Goal: Transaction & Acquisition: Download file/media

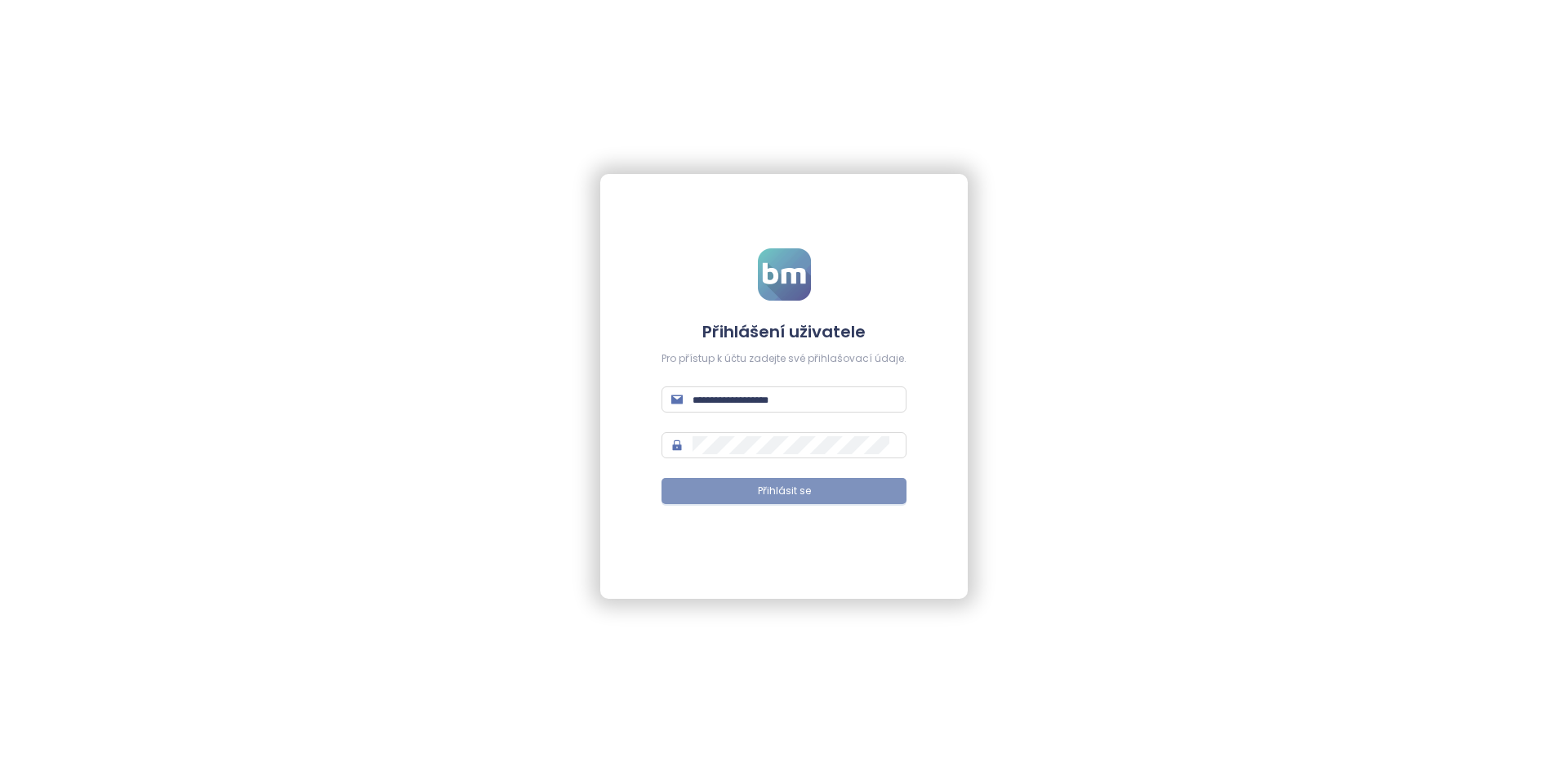
type input "**********"
click at [787, 491] on span "Přihlásit se" at bounding box center [784, 492] width 53 height 16
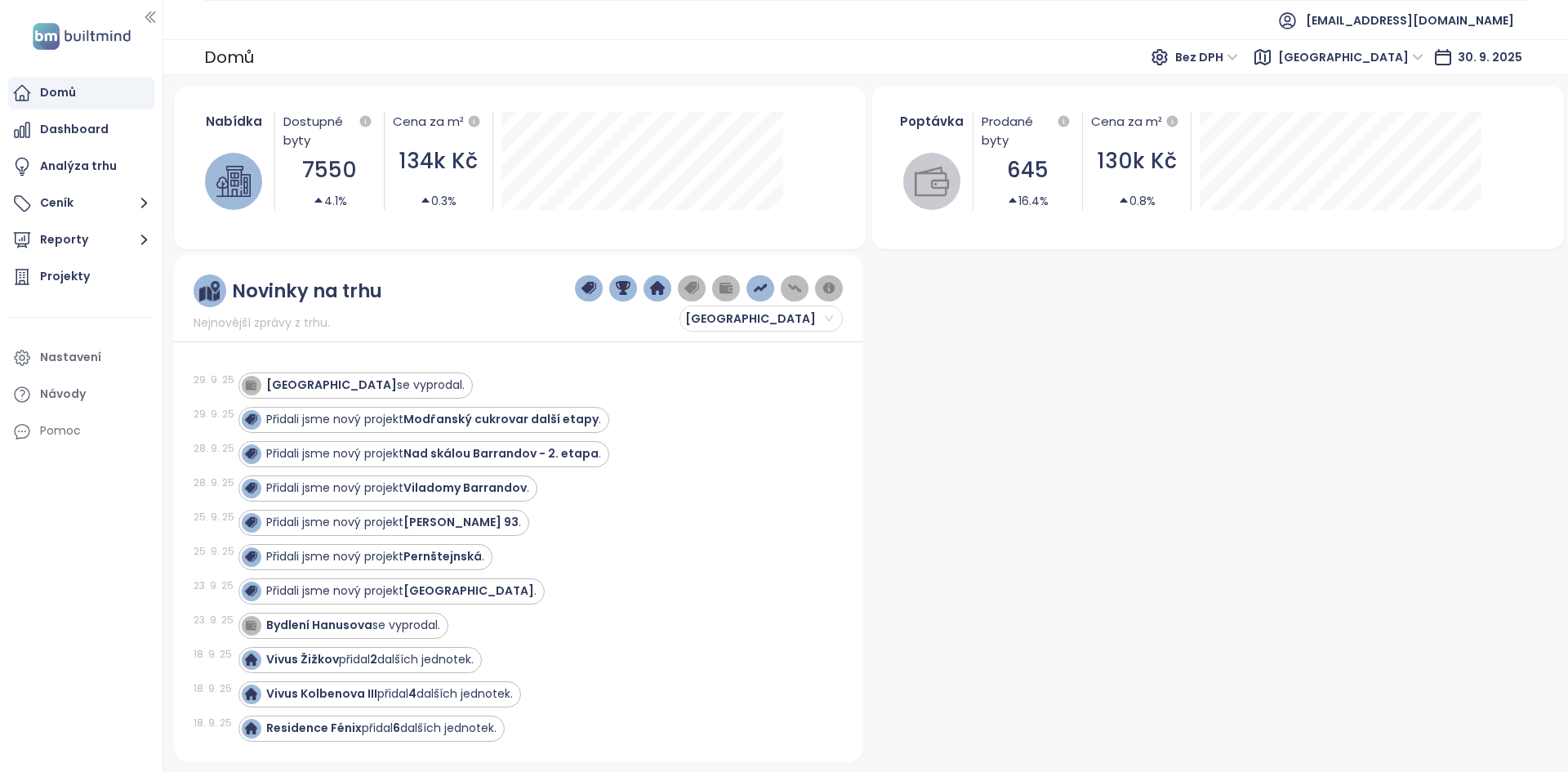
click at [1416, 56] on span "[GEOGRAPHIC_DATA]" at bounding box center [1350, 57] width 145 height 25
click at [1504, 11] on span "[EMAIL_ADDRESS][DOMAIN_NAME]" at bounding box center [1409, 20] width 208 height 39
click at [93, 354] on div "Nastavení" at bounding box center [70, 356] width 61 height 20
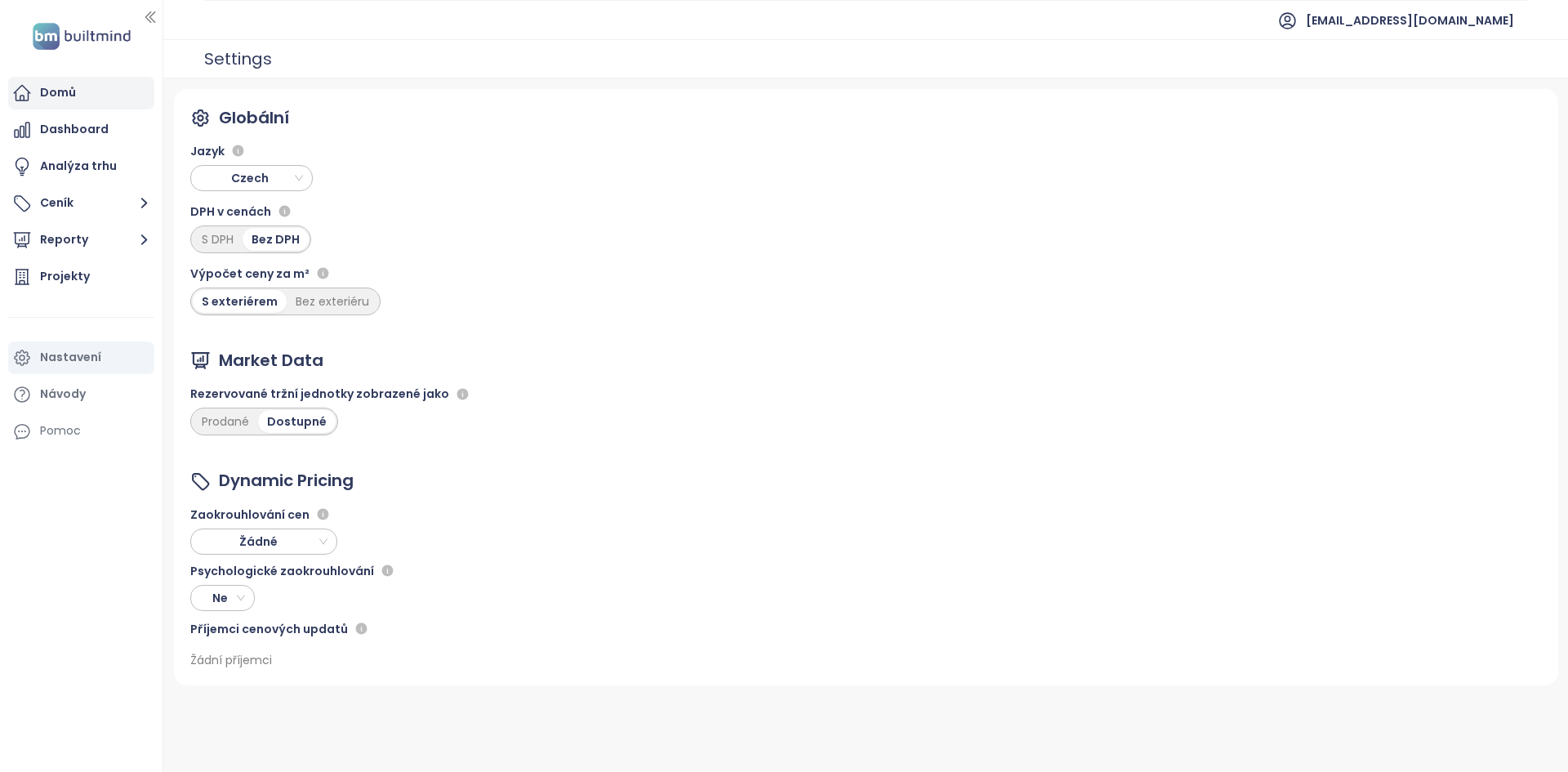
click at [80, 94] on div "Domů" at bounding box center [80, 93] width 146 height 33
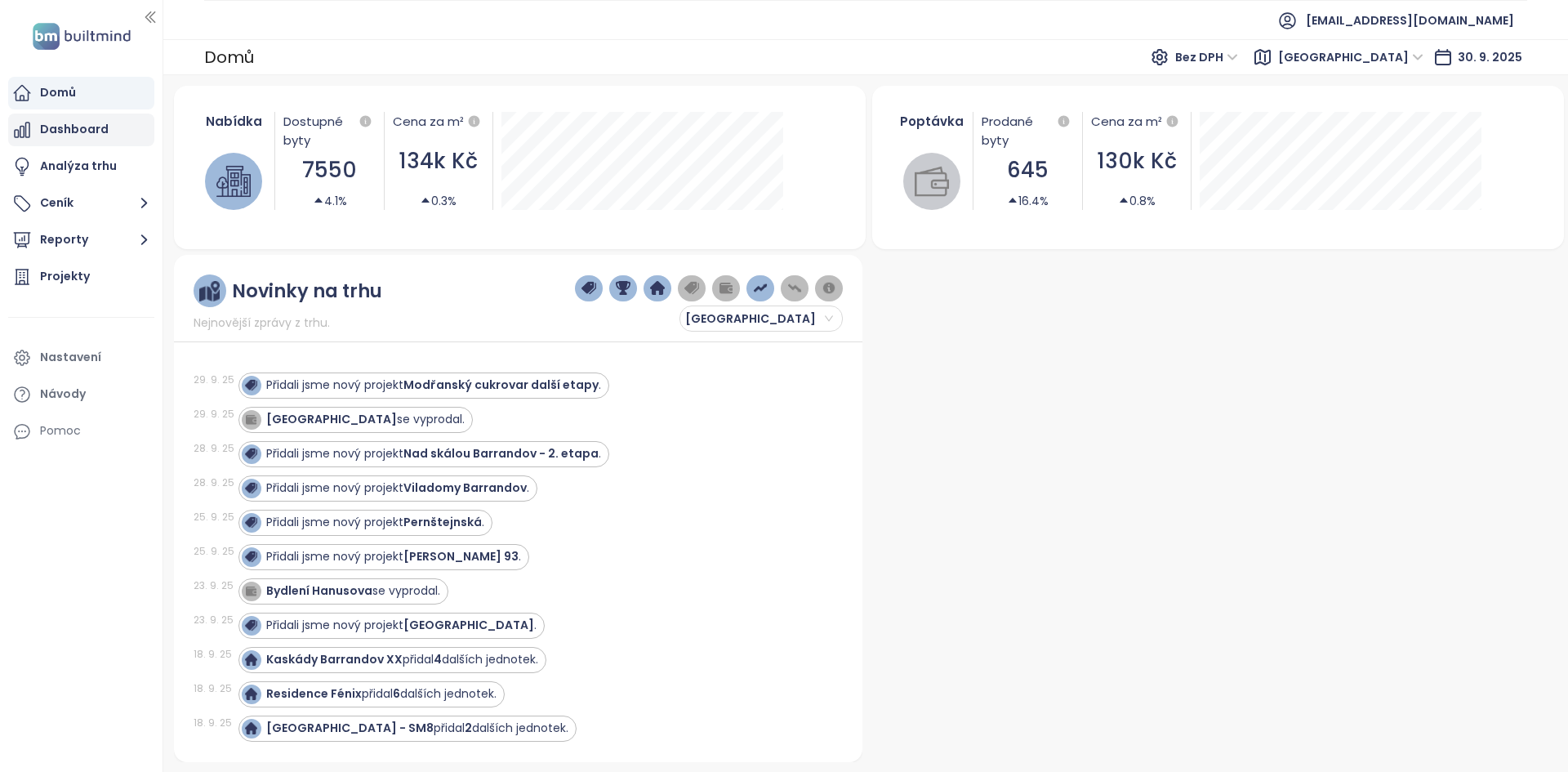
click at [112, 128] on div "Dashboard" at bounding box center [80, 129] width 146 height 33
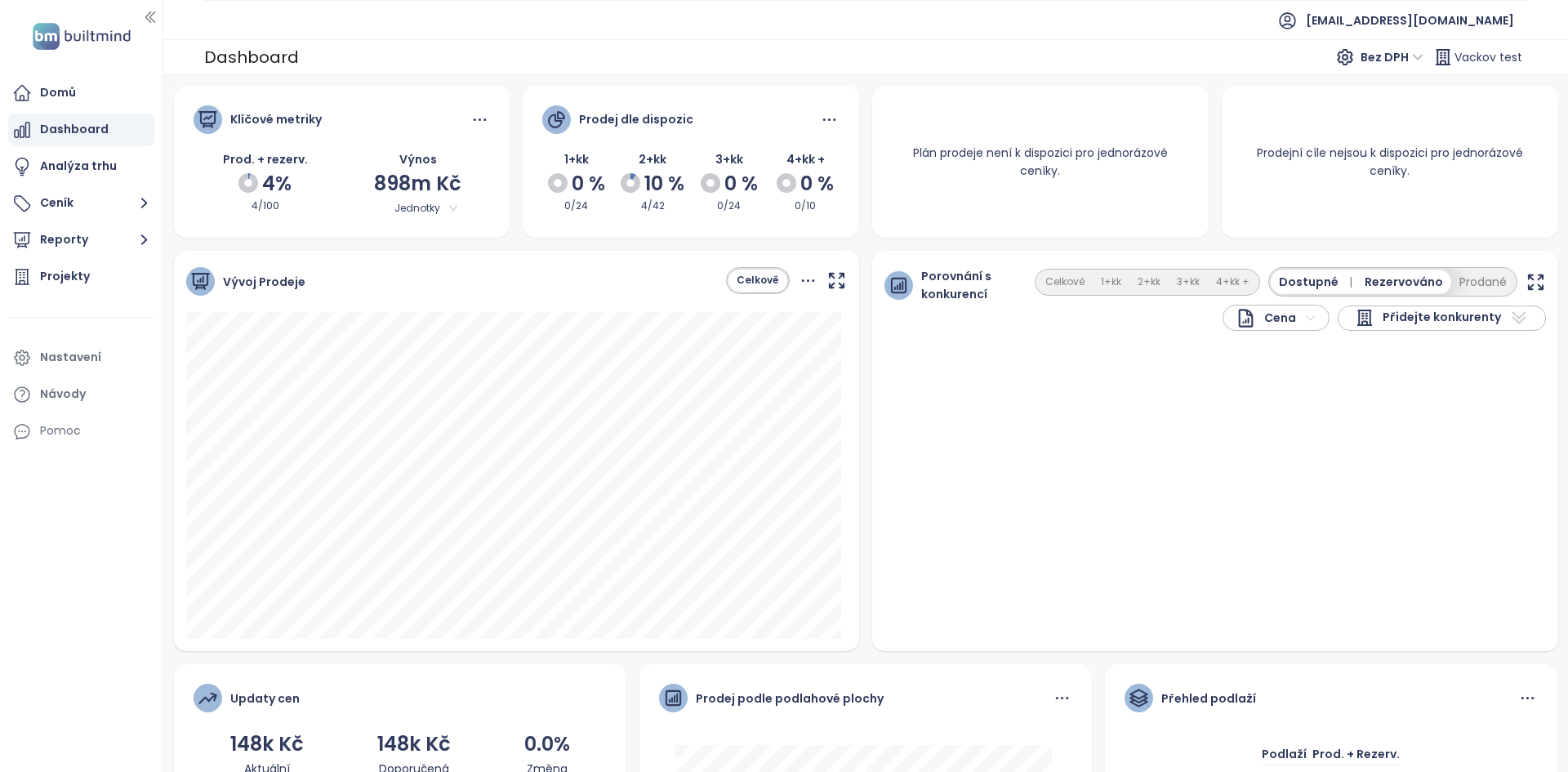
click at [152, 22] on icon "button" at bounding box center [150, 17] width 16 height 16
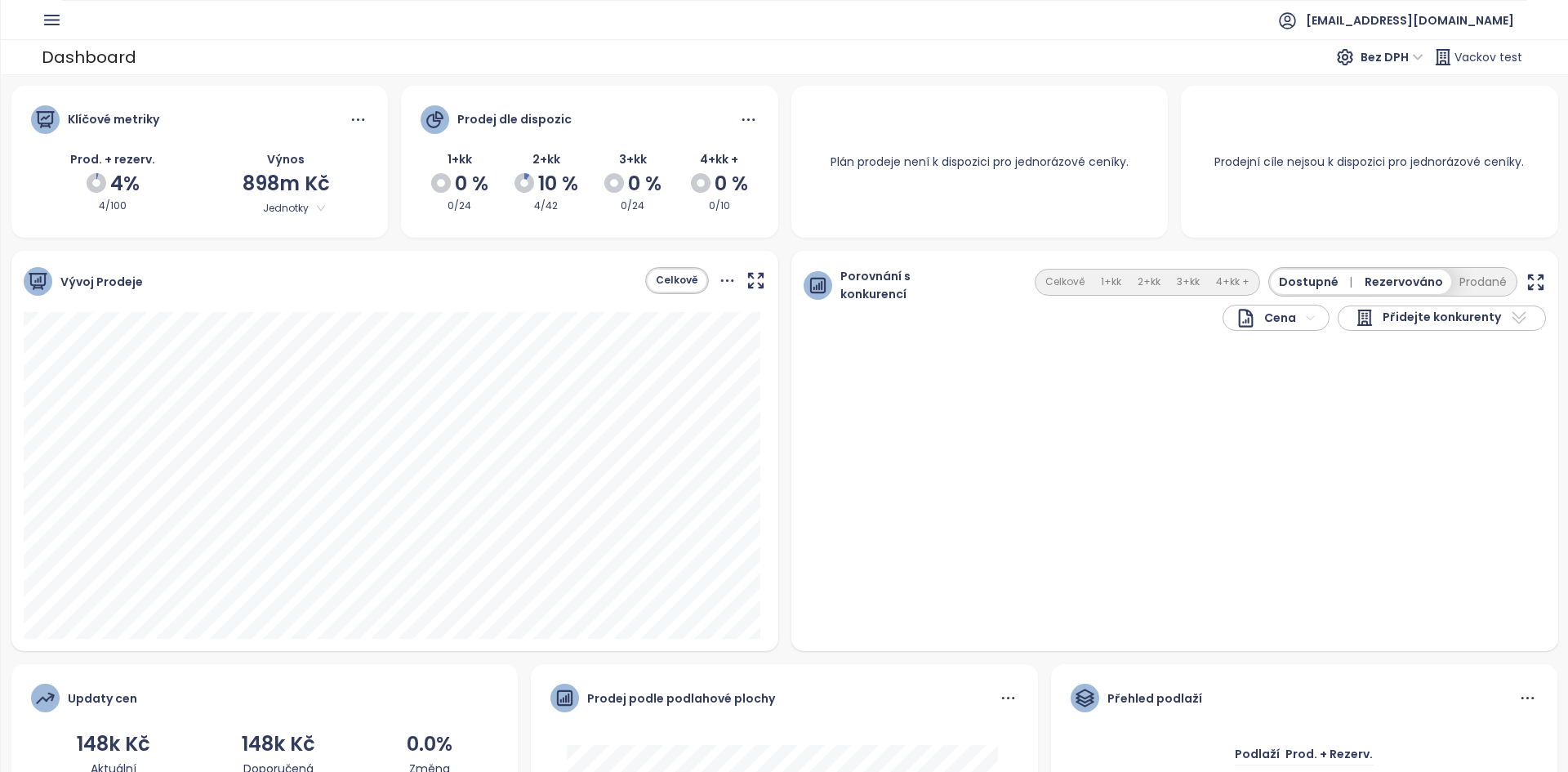
click at [48, 23] on icon "button" at bounding box center [51, 19] width 20 height 20
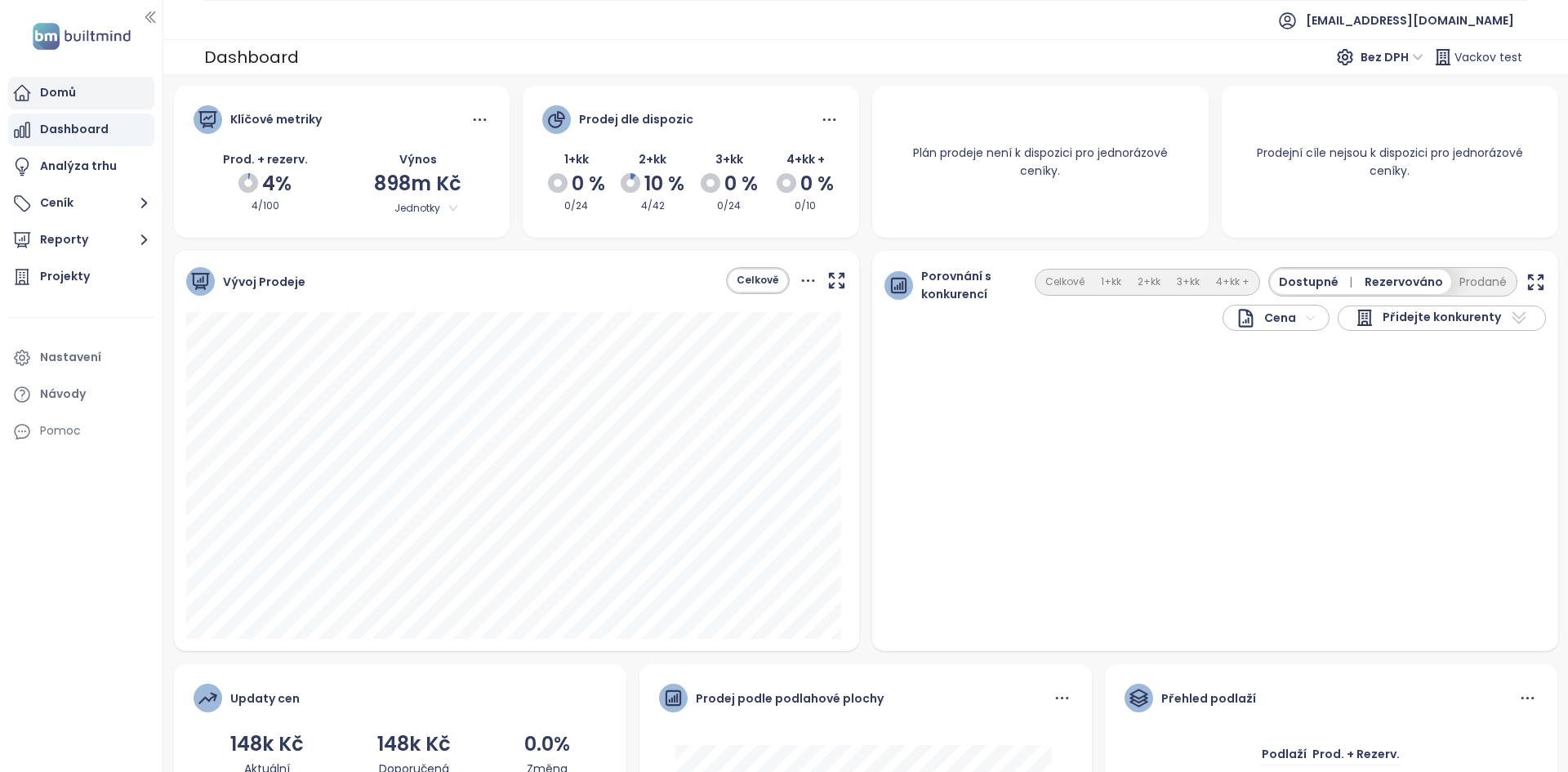
click at [70, 99] on div "Domů" at bounding box center [57, 92] width 36 height 20
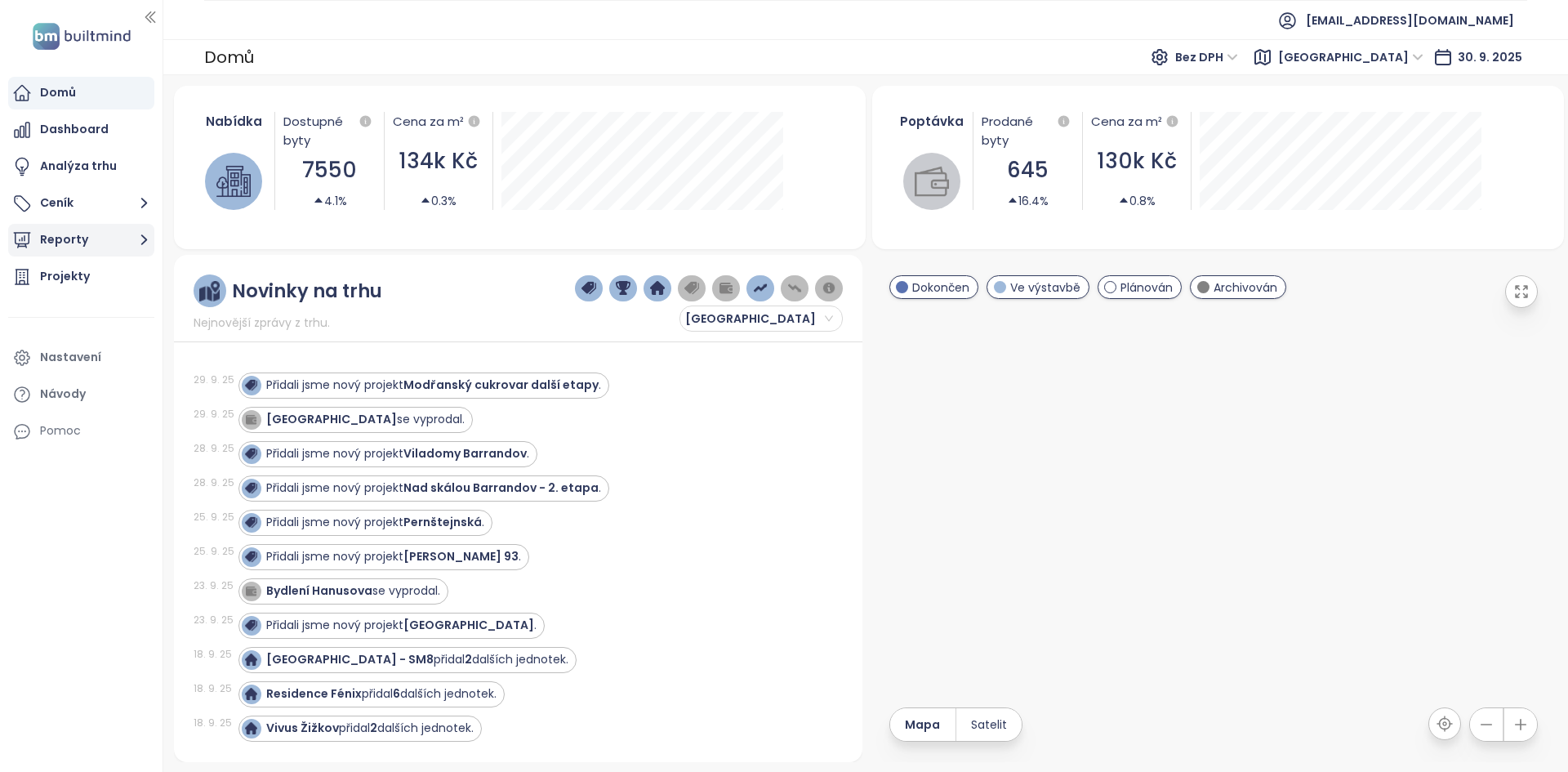
click at [68, 233] on button "Reporty" at bounding box center [80, 240] width 146 height 33
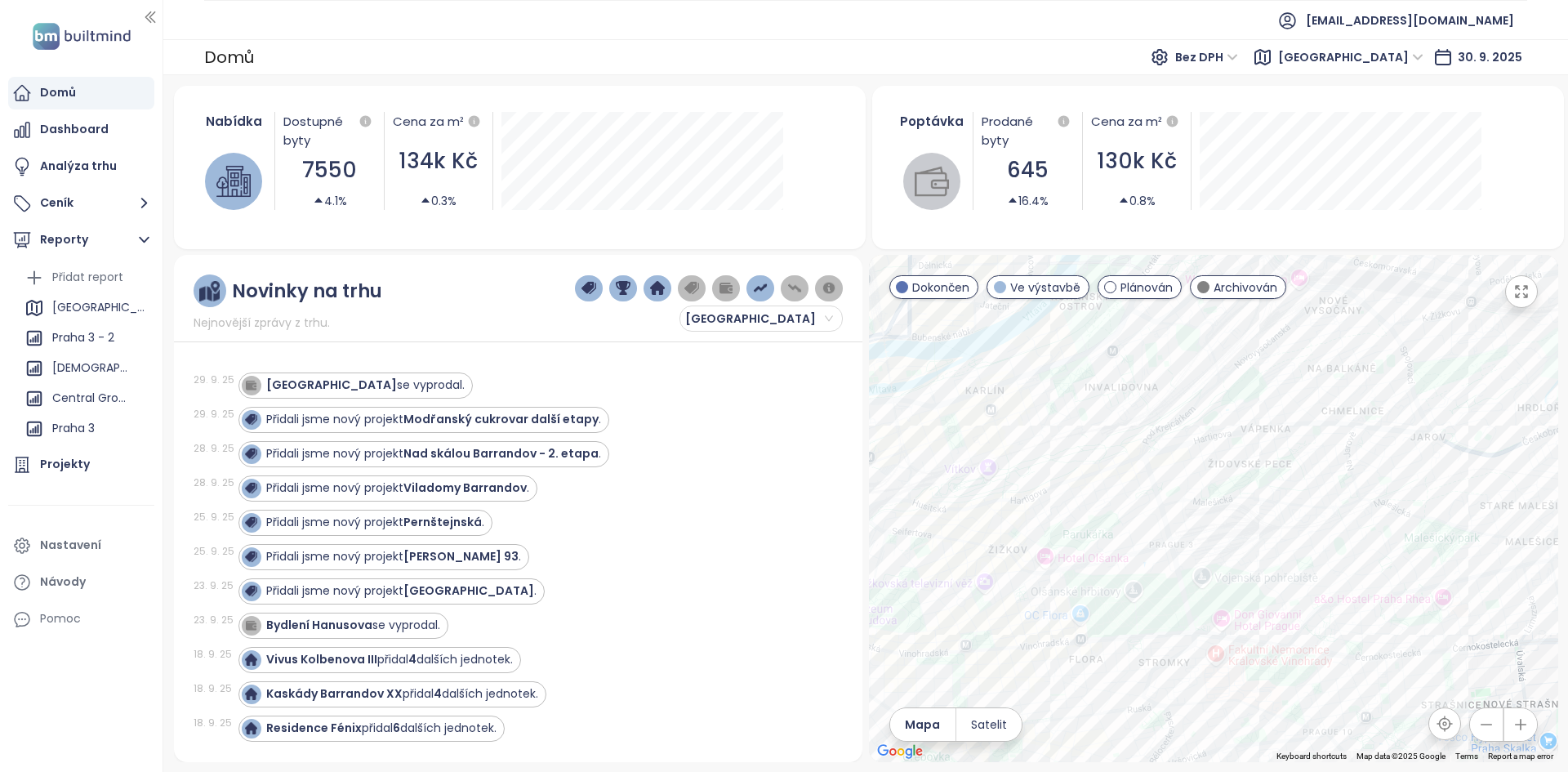
drag, startPoint x: 1263, startPoint y: 523, endPoint x: 1204, endPoint y: 343, distance: 189.4
click at [1205, 343] on div at bounding box center [1212, 508] width 689 height 507
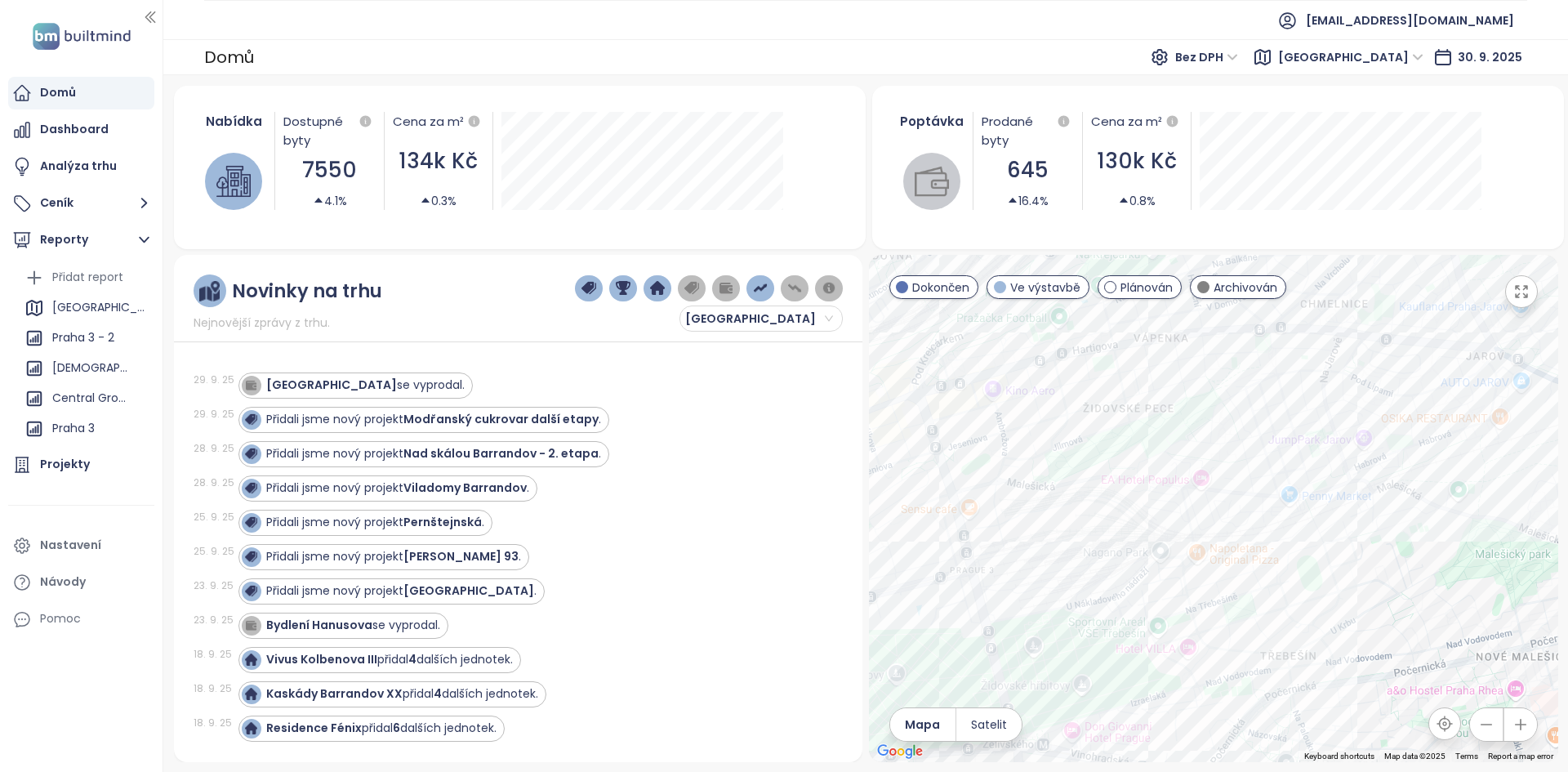
drag, startPoint x: 1311, startPoint y: 538, endPoint x: 1182, endPoint y: 517, distance: 130.7
click at [1202, 537] on div at bounding box center [1212, 508] width 689 height 507
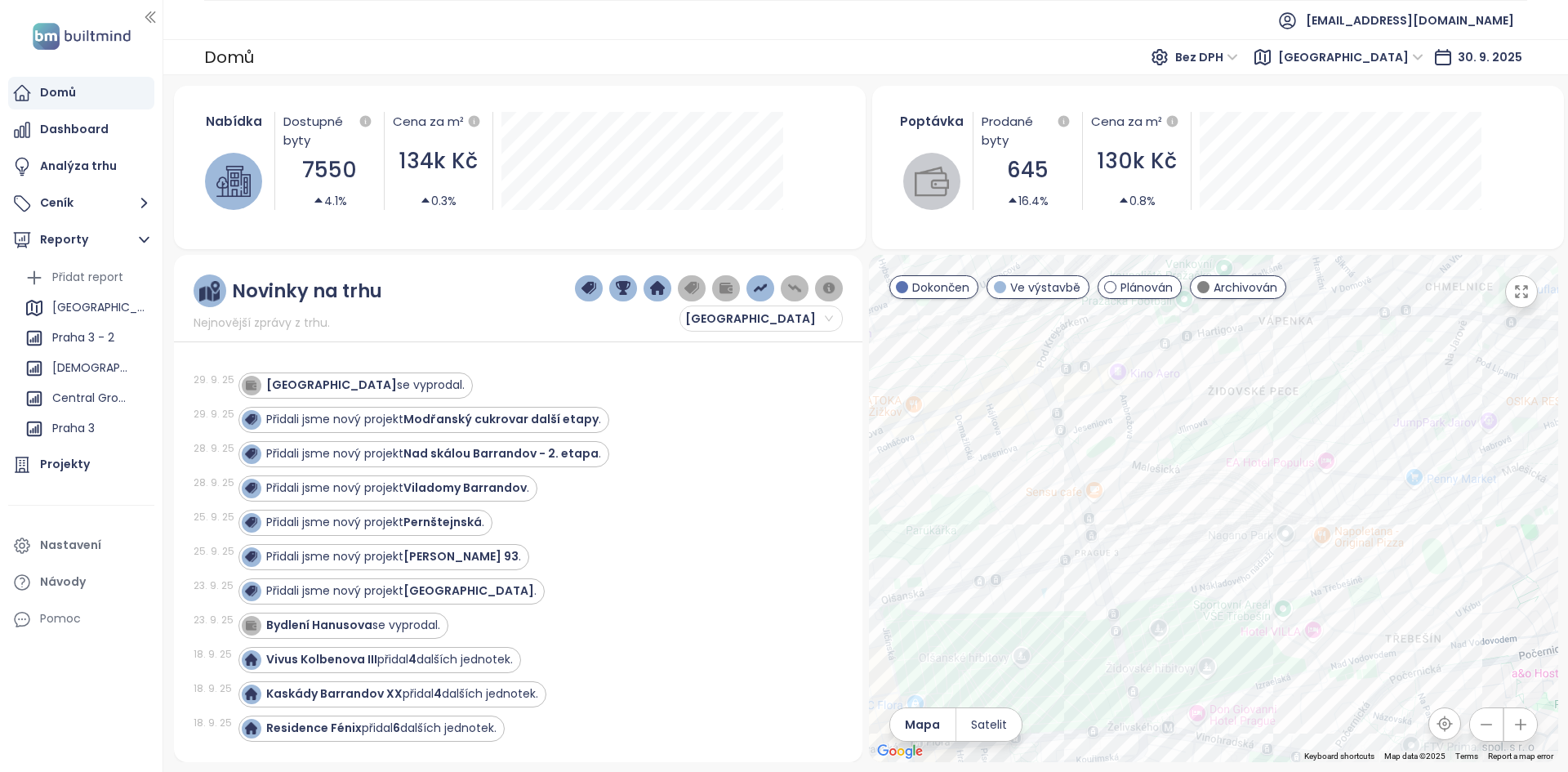
drag, startPoint x: 1201, startPoint y: 497, endPoint x: 1219, endPoint y: 485, distance: 21.6
click at [1219, 485] on div at bounding box center [1212, 508] width 689 height 507
click at [1126, 495] on div "Rezidence Parková čtvrť - etapa H" at bounding box center [1212, 508] width 689 height 507
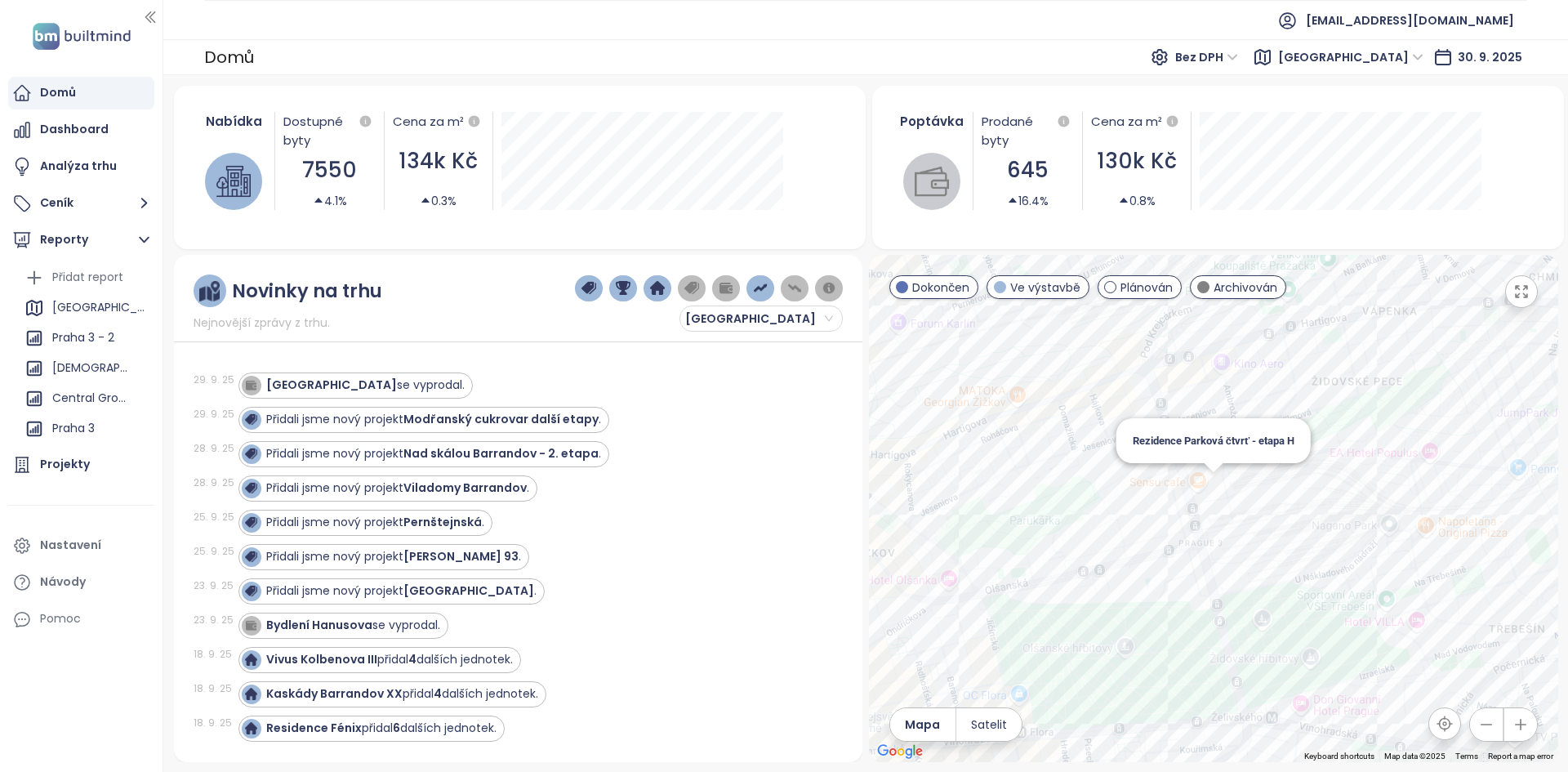
click at [1211, 480] on div "Rezidence Parková čtvrť - etapa H" at bounding box center [1212, 508] width 689 height 507
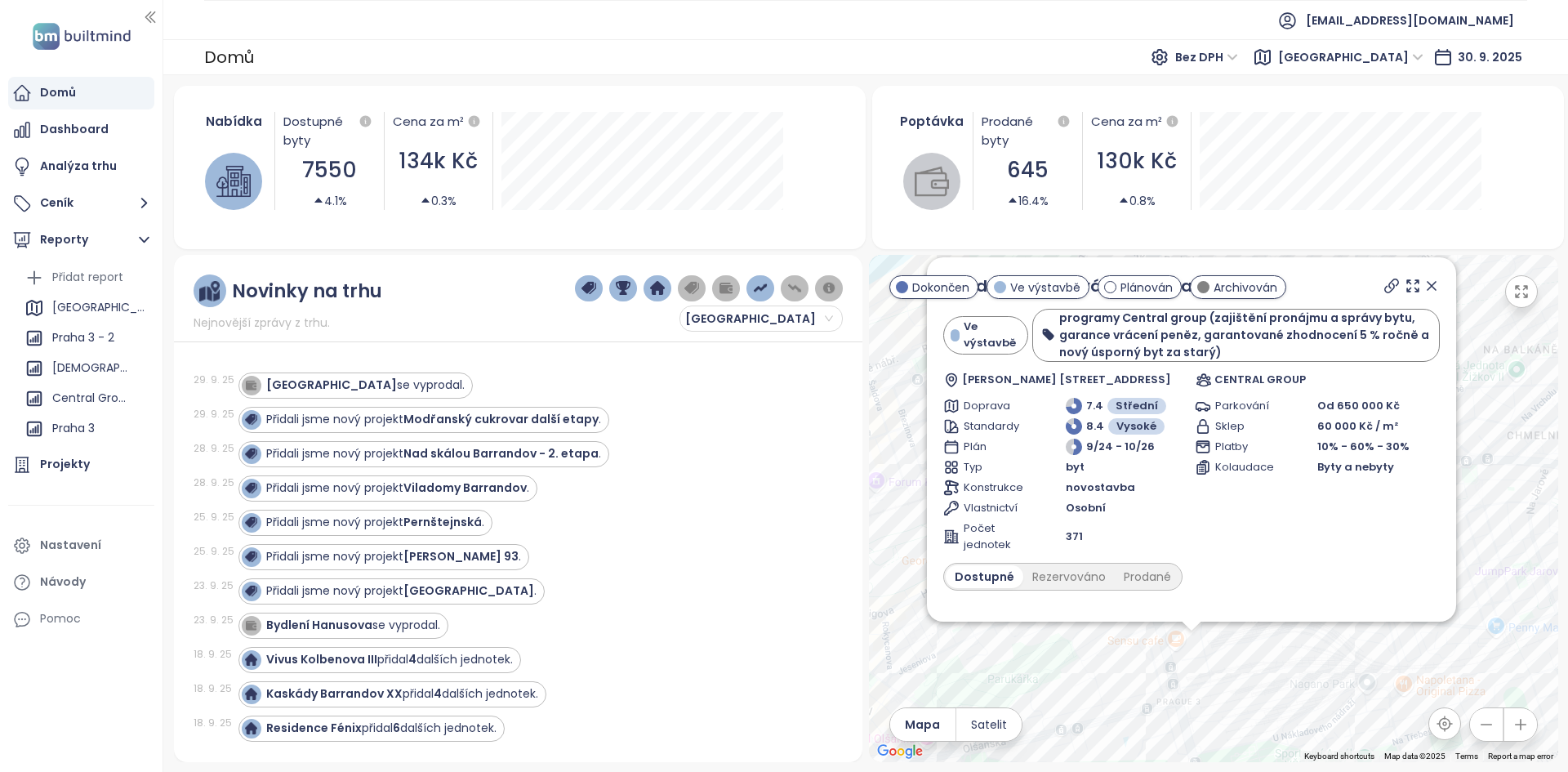
drag, startPoint x: 1306, startPoint y: 555, endPoint x: 1289, endPoint y: 718, distance: 163.9
click at [1289, 718] on div "Rezidence Parková čtvrť - etapa H Ve výstavbě programy Central group (zajištění…" at bounding box center [1212, 508] width 689 height 507
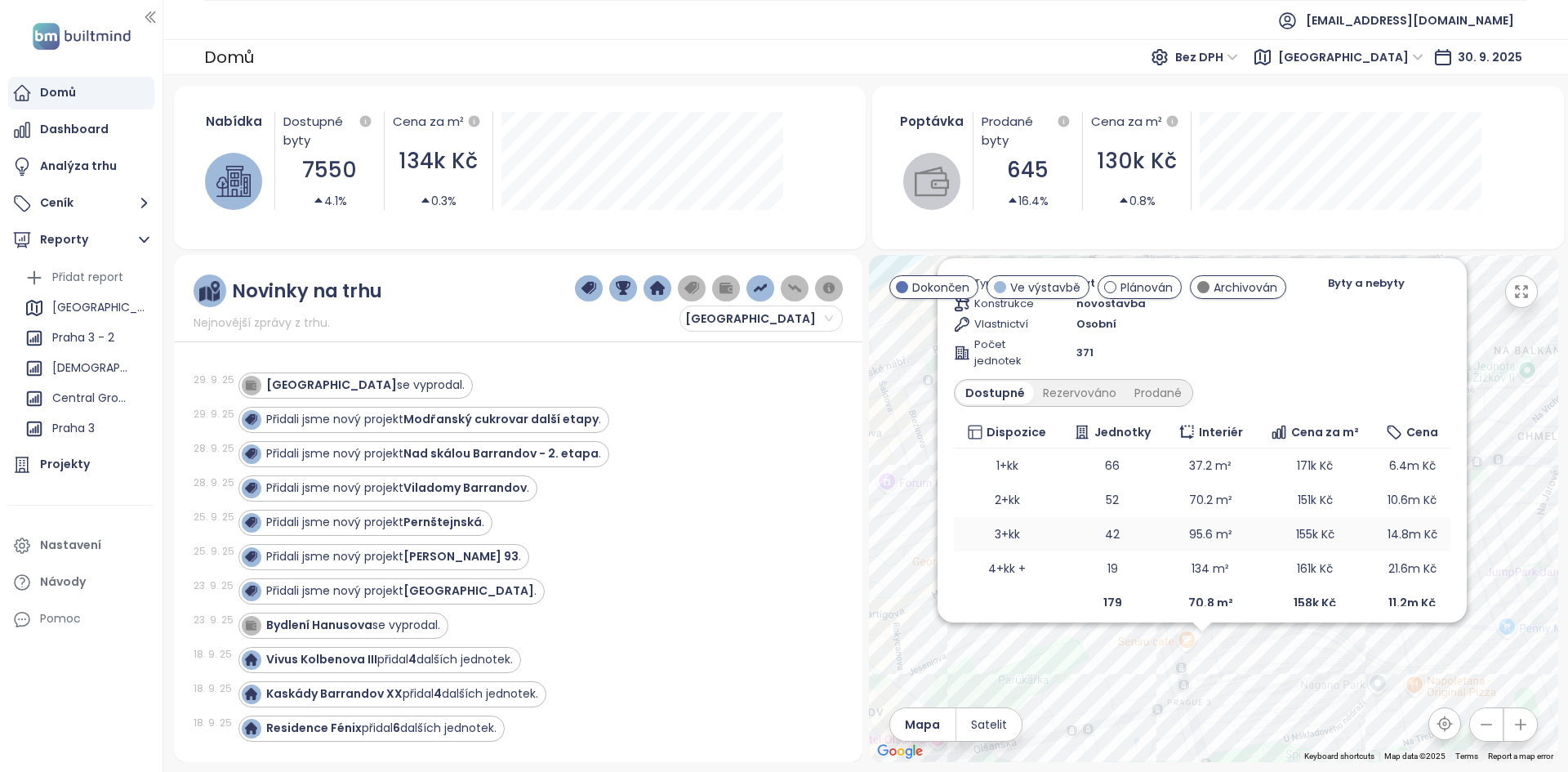
scroll to position [198, 0]
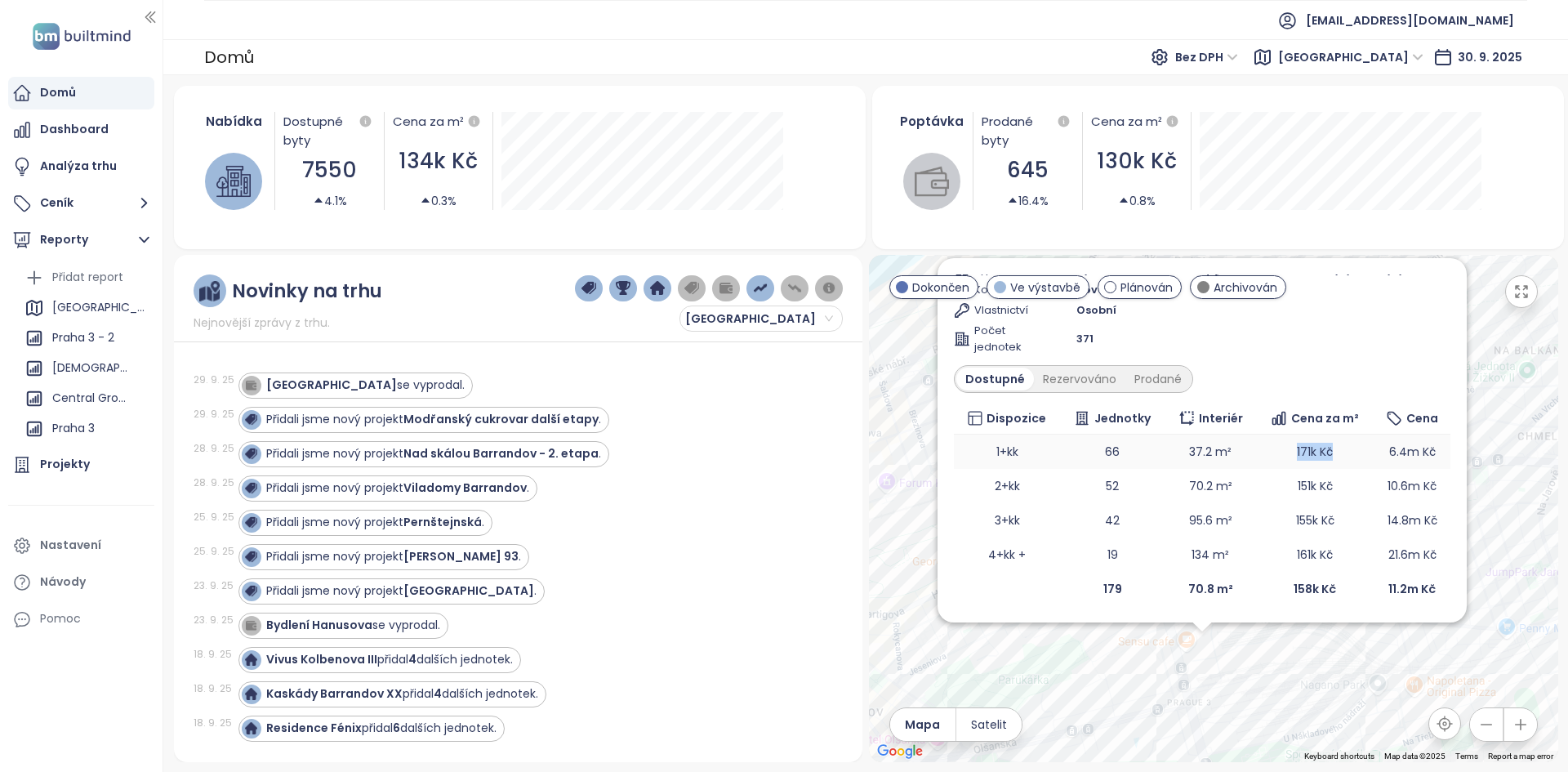
drag, startPoint x: 1223, startPoint y: 450, endPoint x: 1370, endPoint y: 453, distance: 147.0
click at [1370, 453] on tr "1+kk 66 37.2 m² 171k Kč 6.4m Kč" at bounding box center [1202, 451] width 496 height 34
click at [1337, 448] on td "171k Kč" at bounding box center [1314, 451] width 119 height 34
click at [1320, 448] on span "171k Kč" at bounding box center [1314, 451] width 36 height 16
click at [1307, 447] on span "171k Kč" at bounding box center [1314, 451] width 36 height 16
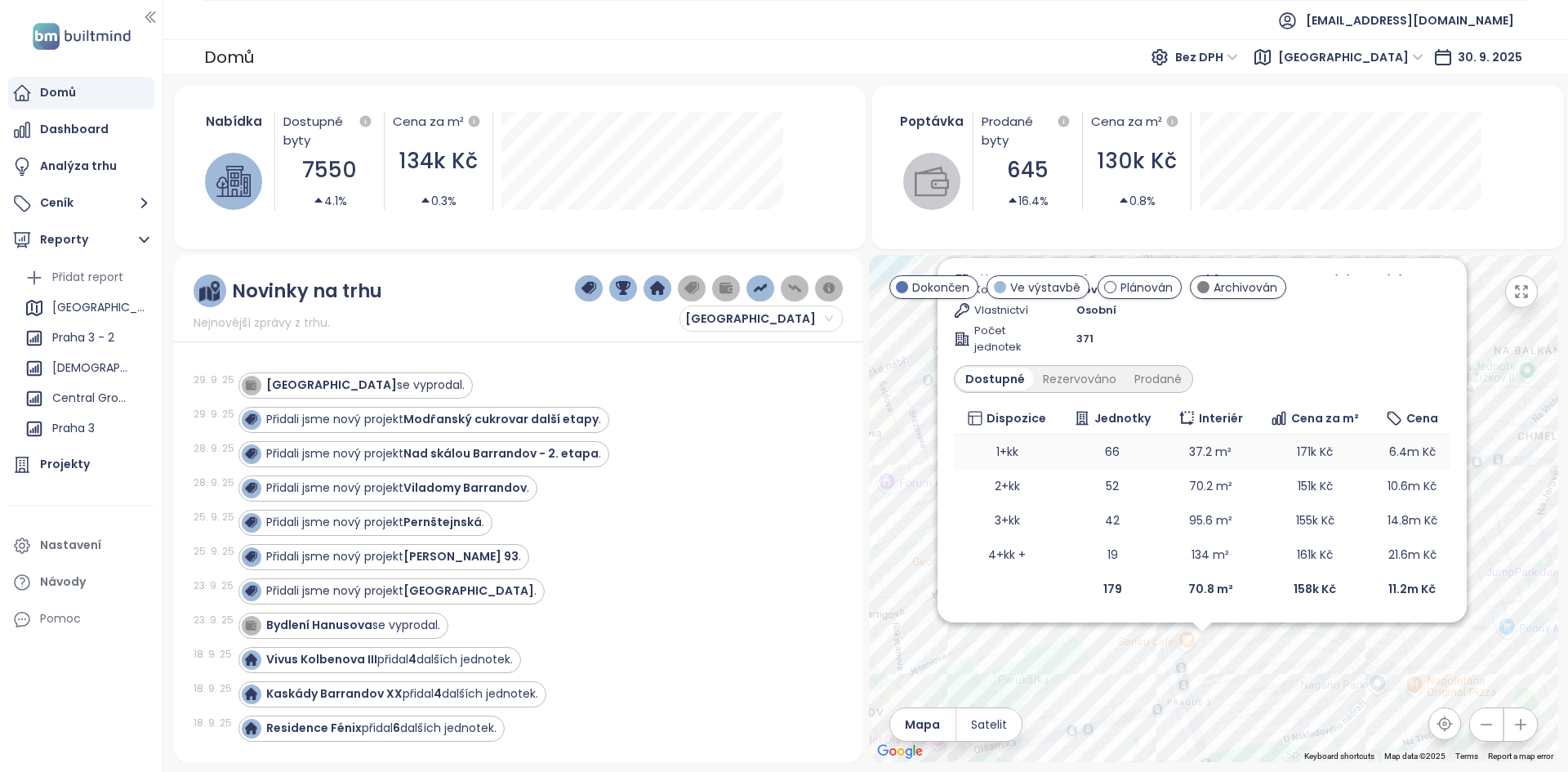
click at [1125, 453] on td "66" at bounding box center [1113, 451] width 104 height 34
click at [1102, 447] on td "66" at bounding box center [1113, 451] width 104 height 34
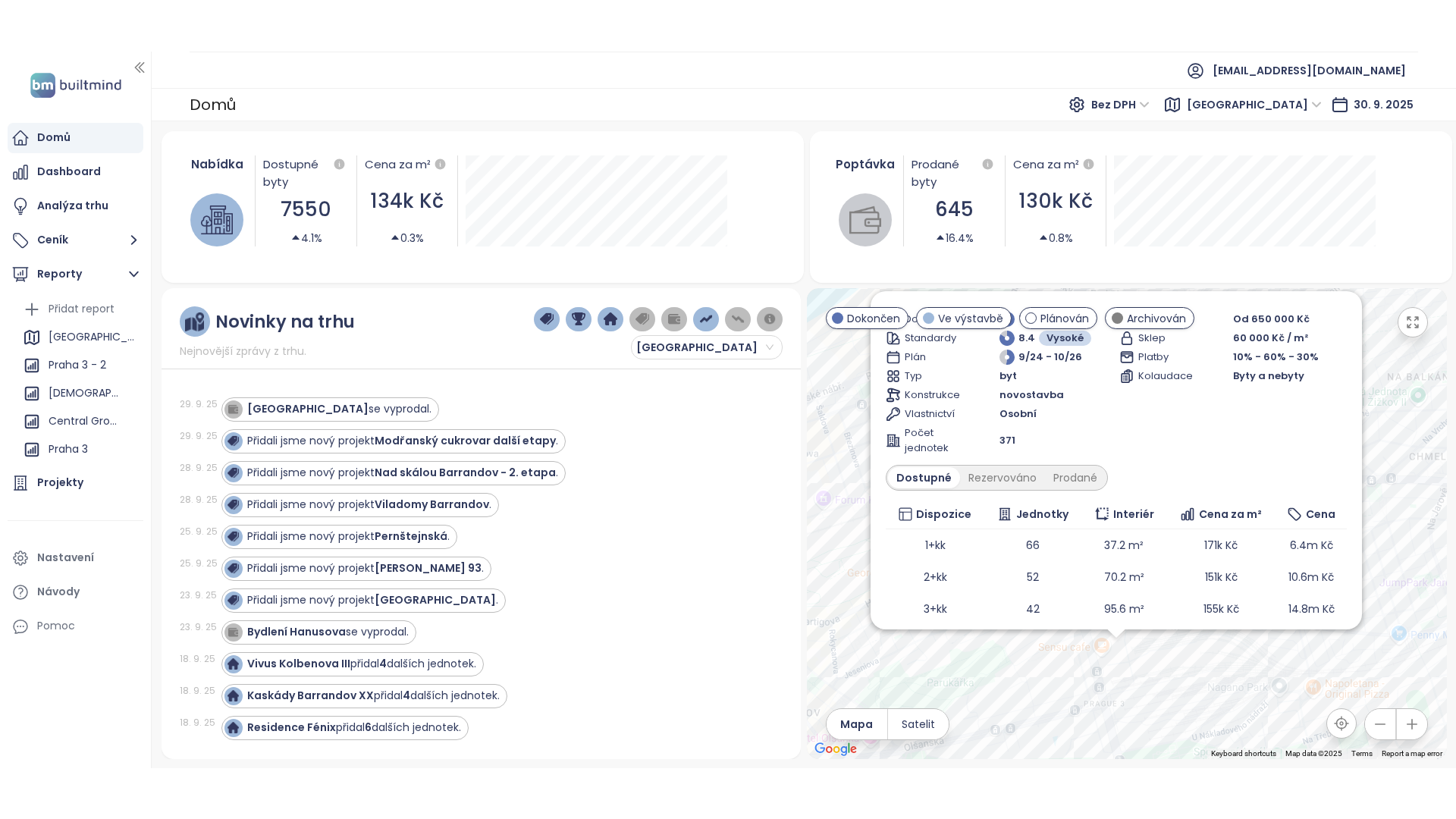
scroll to position [33, 0]
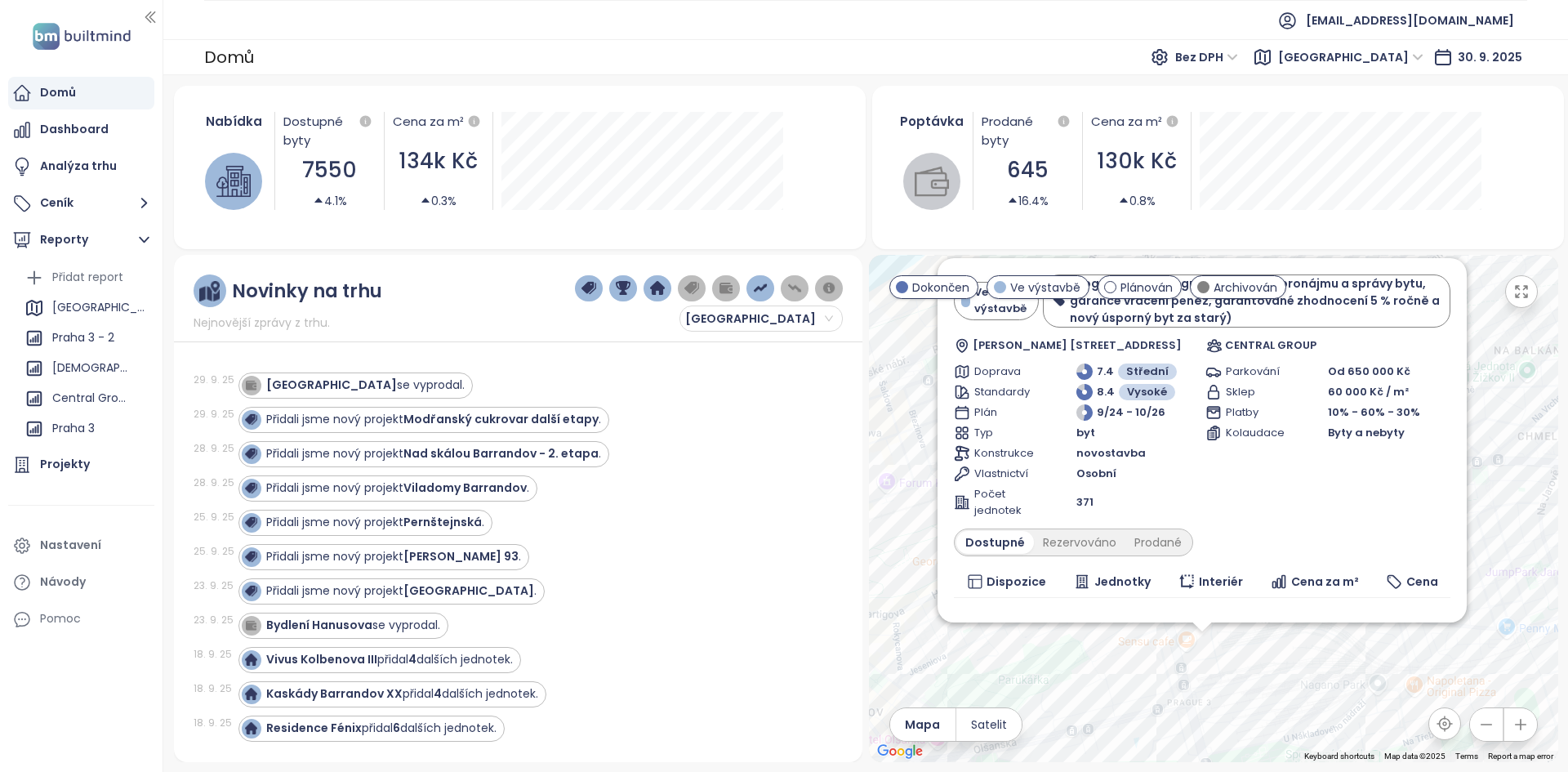
click at [1524, 301] on button "button" at bounding box center [1521, 291] width 33 height 33
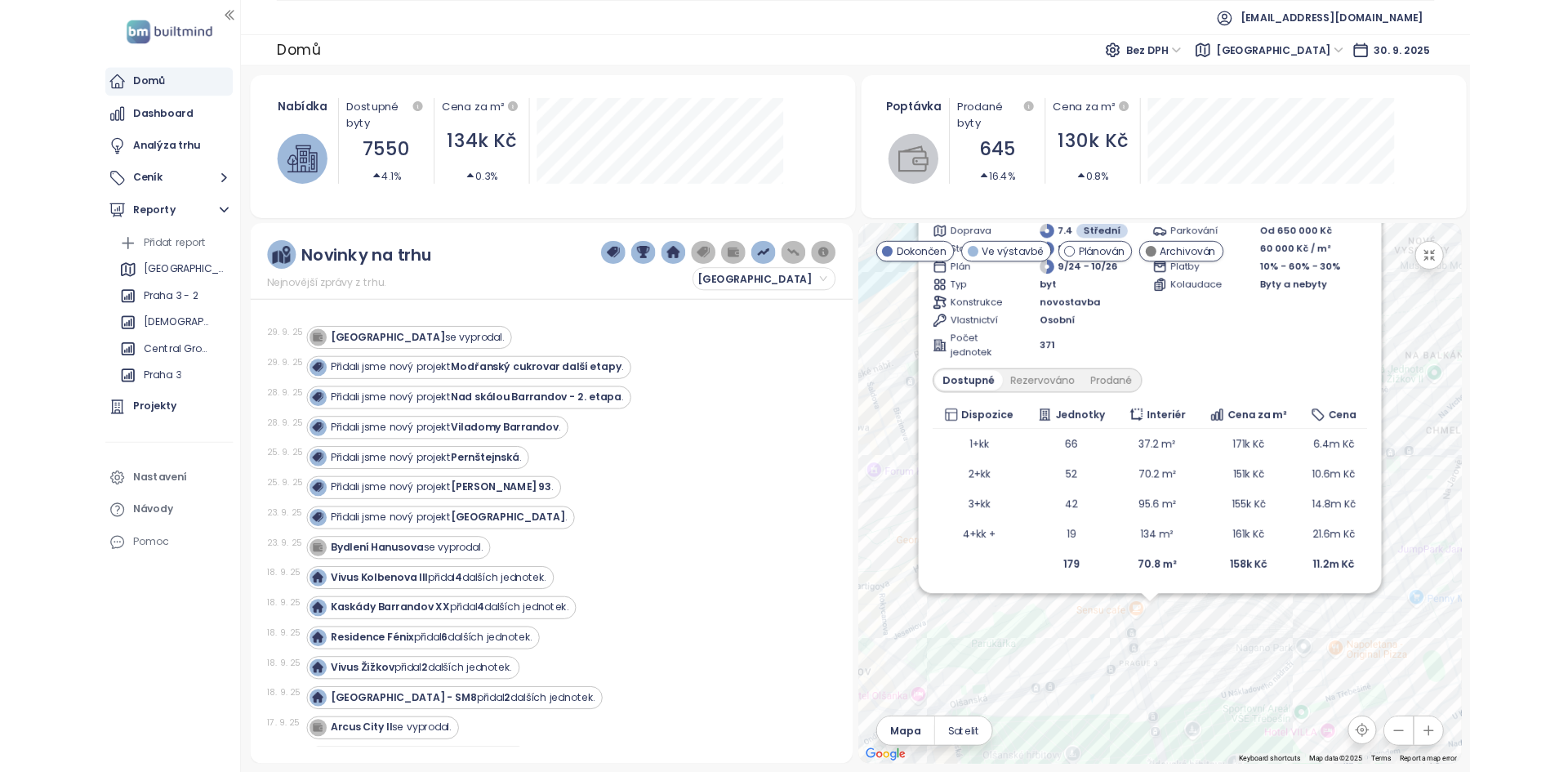
scroll to position [0, 0]
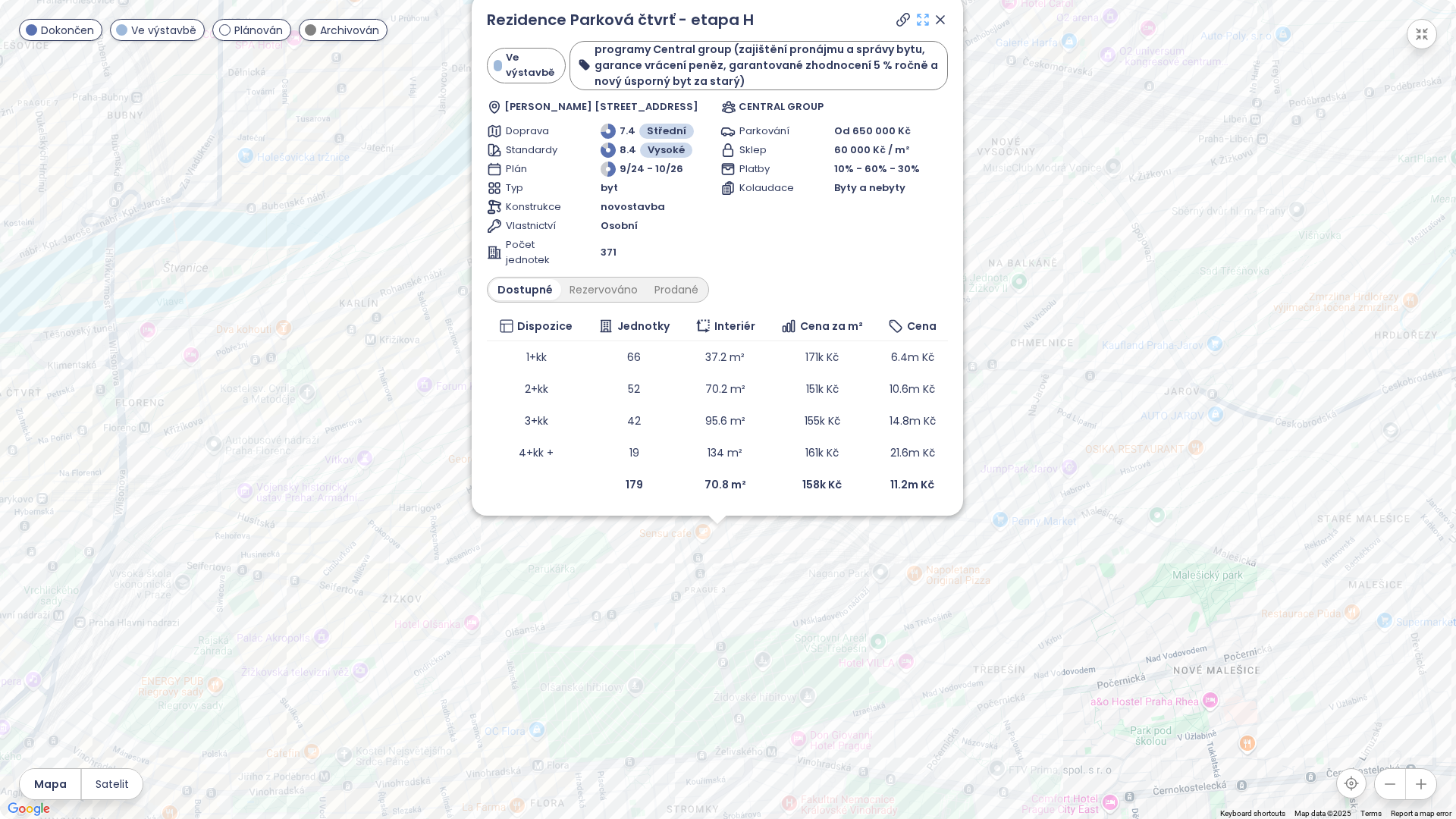
click at [924, 20] on icon at bounding box center [923, 20] width 15 height 15
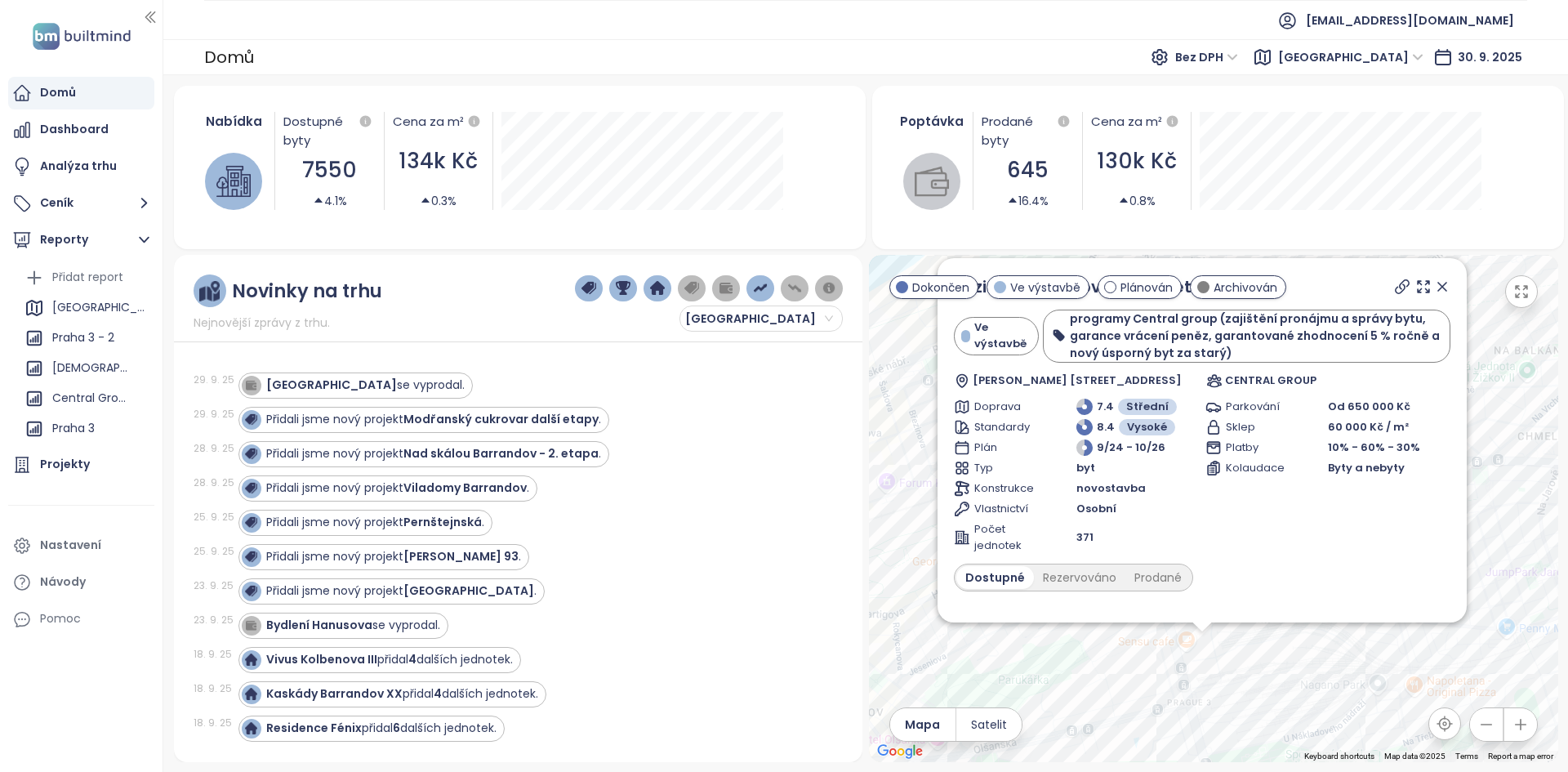
click at [1438, 286] on icon at bounding box center [1442, 286] width 8 height 8
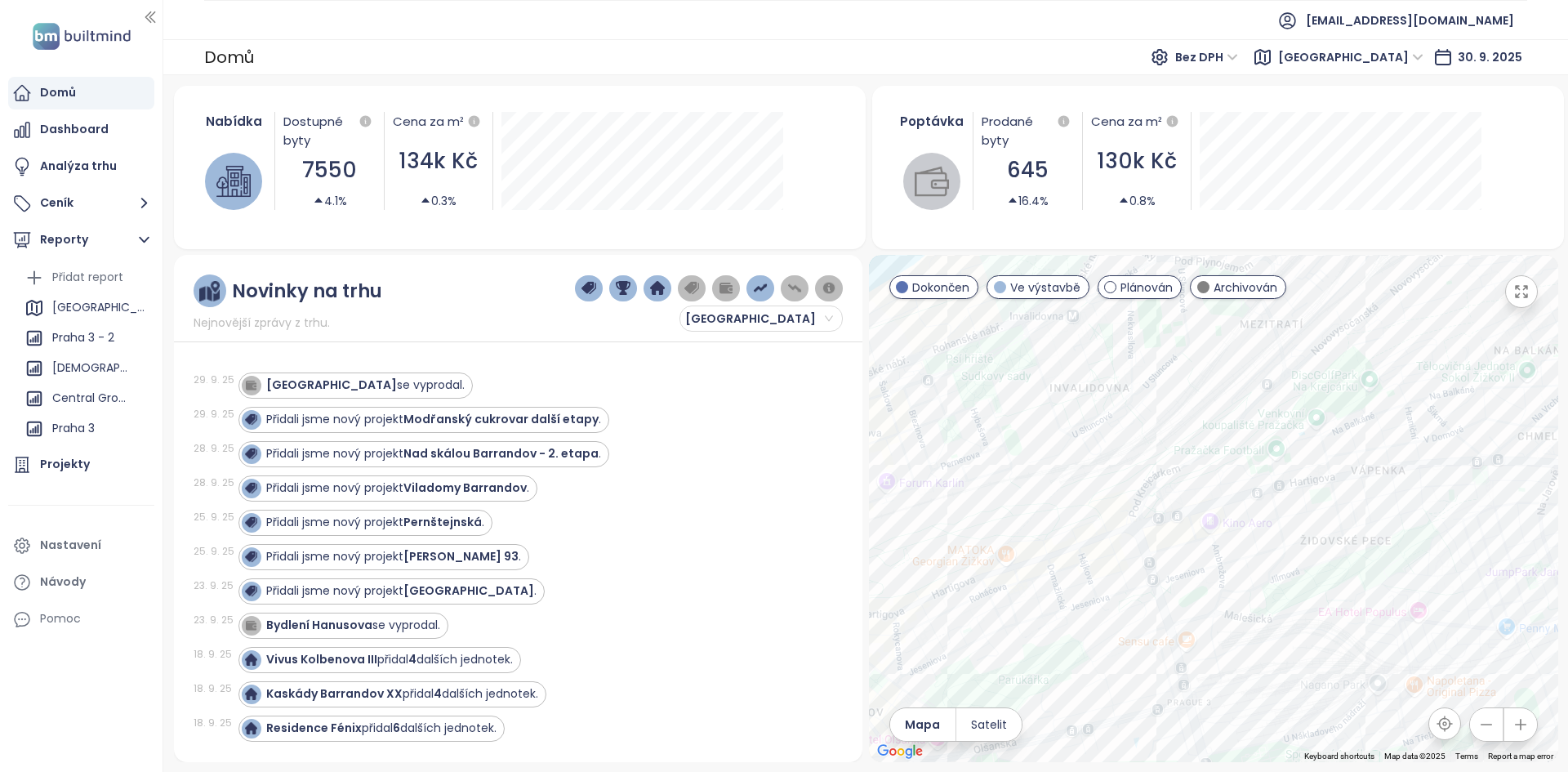
click at [1238, 51] on span "Bez DPH" at bounding box center [1206, 57] width 63 height 25
click at [1305, 80] on div "S DPH" at bounding box center [1309, 90] width 69 height 27
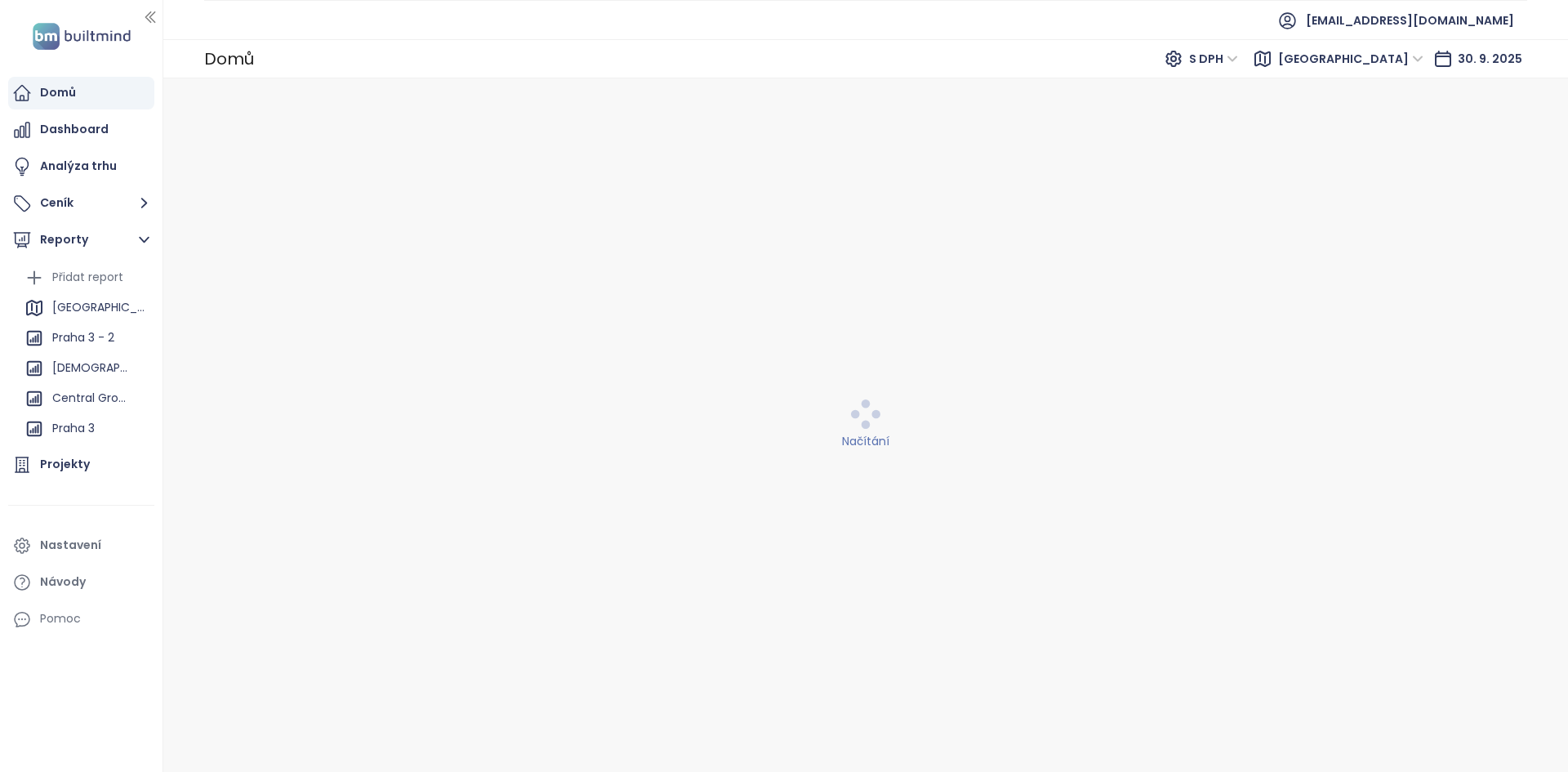
click at [1238, 67] on span "S DPH" at bounding box center [1212, 59] width 49 height 25
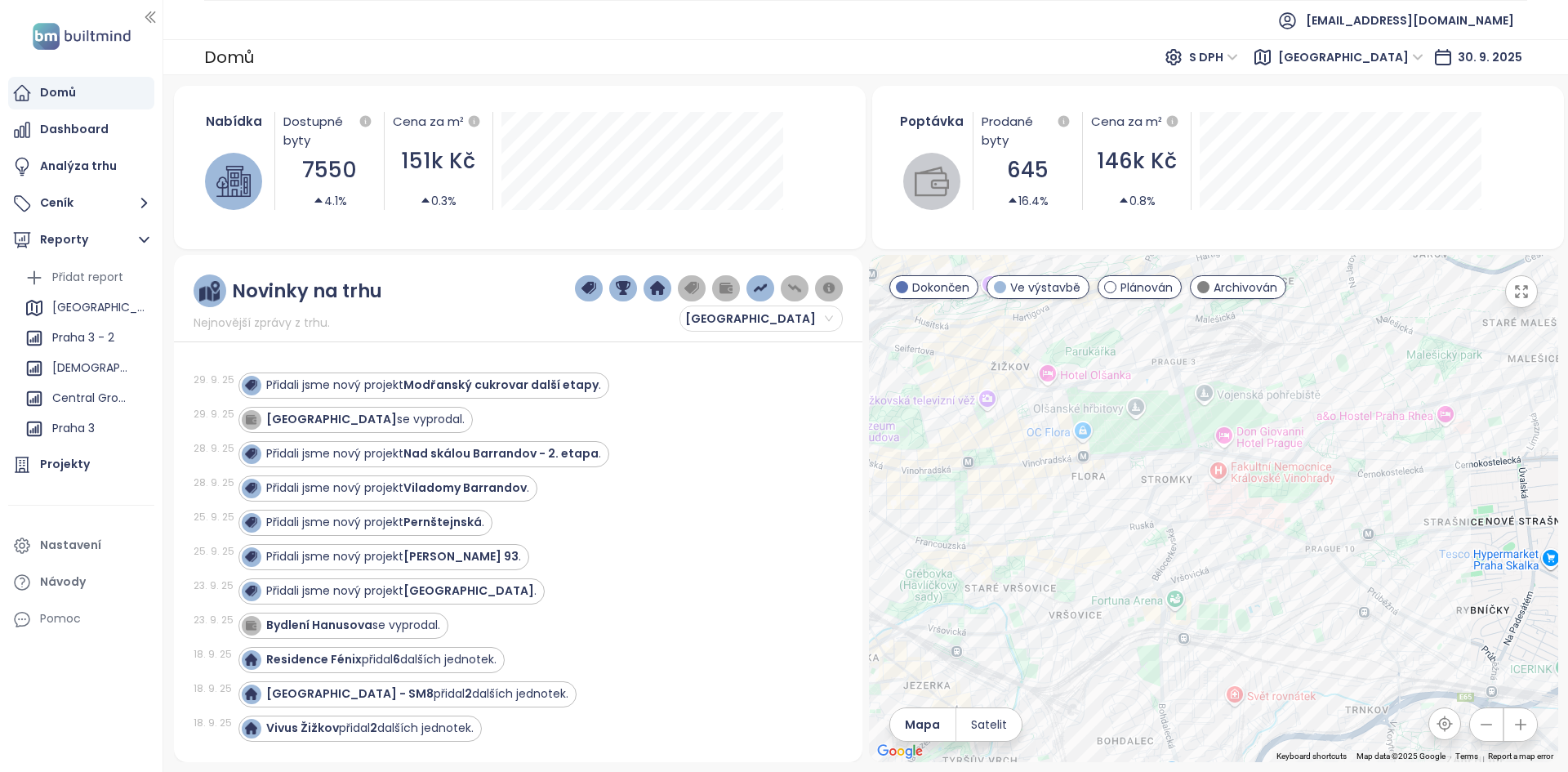
drag, startPoint x: 1029, startPoint y: 401, endPoint x: 1181, endPoint y: 594, distance: 245.7
click at [1181, 594] on div at bounding box center [1212, 508] width 689 height 507
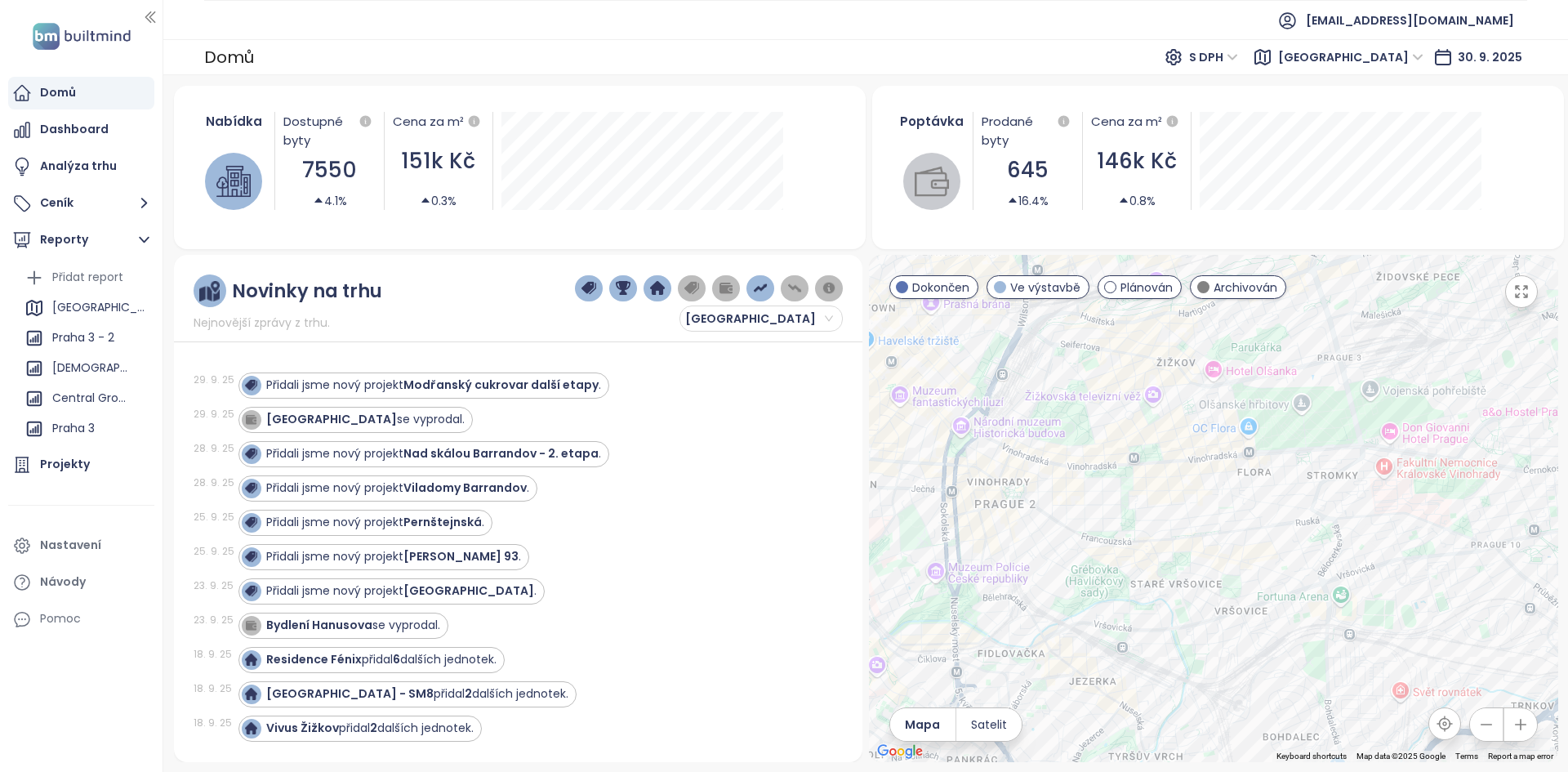
drag, startPoint x: 1113, startPoint y: 458, endPoint x: 1281, endPoint y: 454, distance: 168.0
click at [1281, 454] on div at bounding box center [1212, 508] width 689 height 507
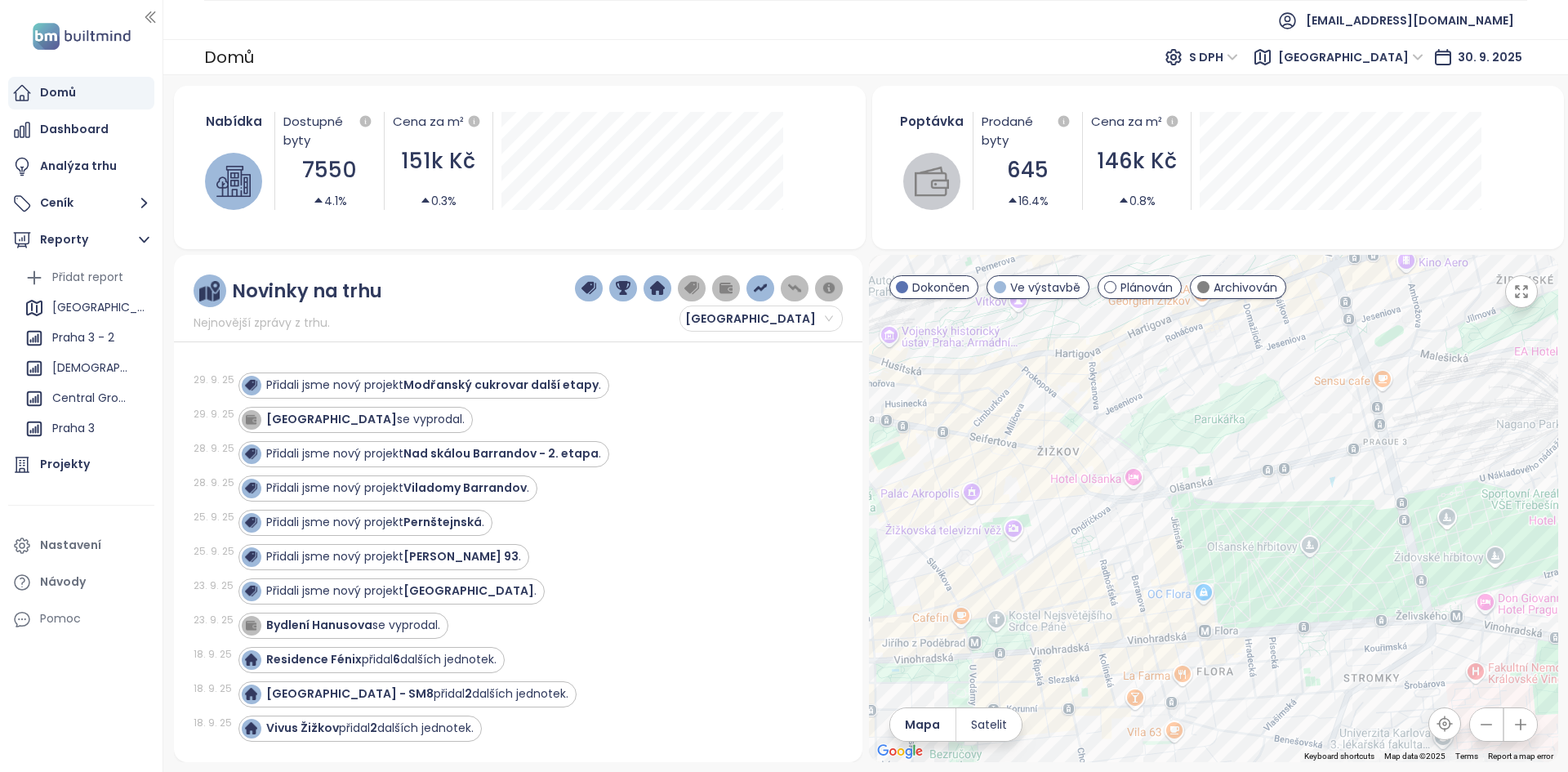
drag, startPoint x: 1213, startPoint y: 400, endPoint x: 1243, endPoint y: 554, distance: 156.9
click at [1242, 554] on div at bounding box center [1212, 508] width 689 height 507
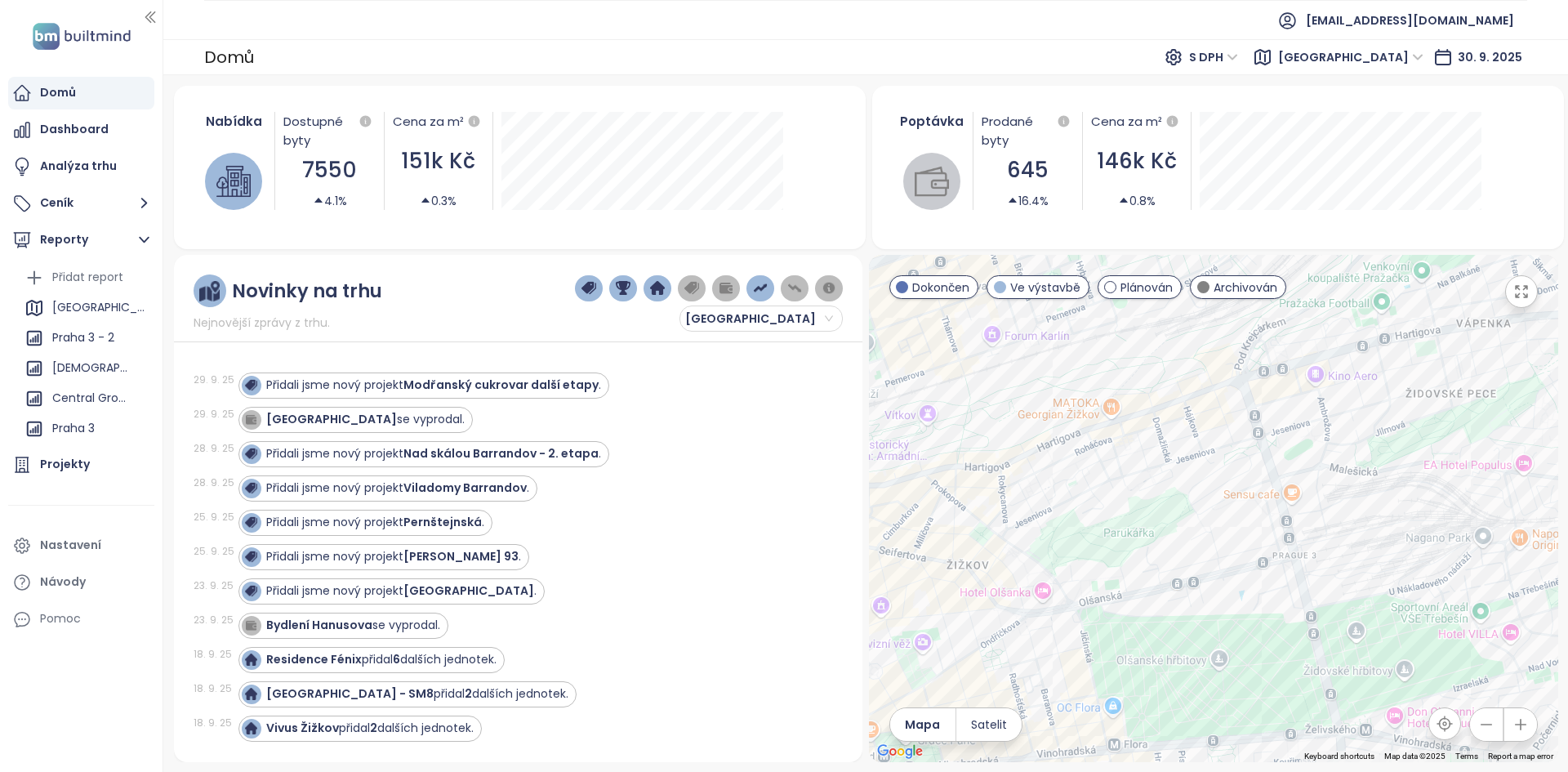
drag, startPoint x: 1236, startPoint y: 415, endPoint x: 1115, endPoint y: 529, distance: 166.2
click at [1115, 529] on div at bounding box center [1212, 508] width 689 height 507
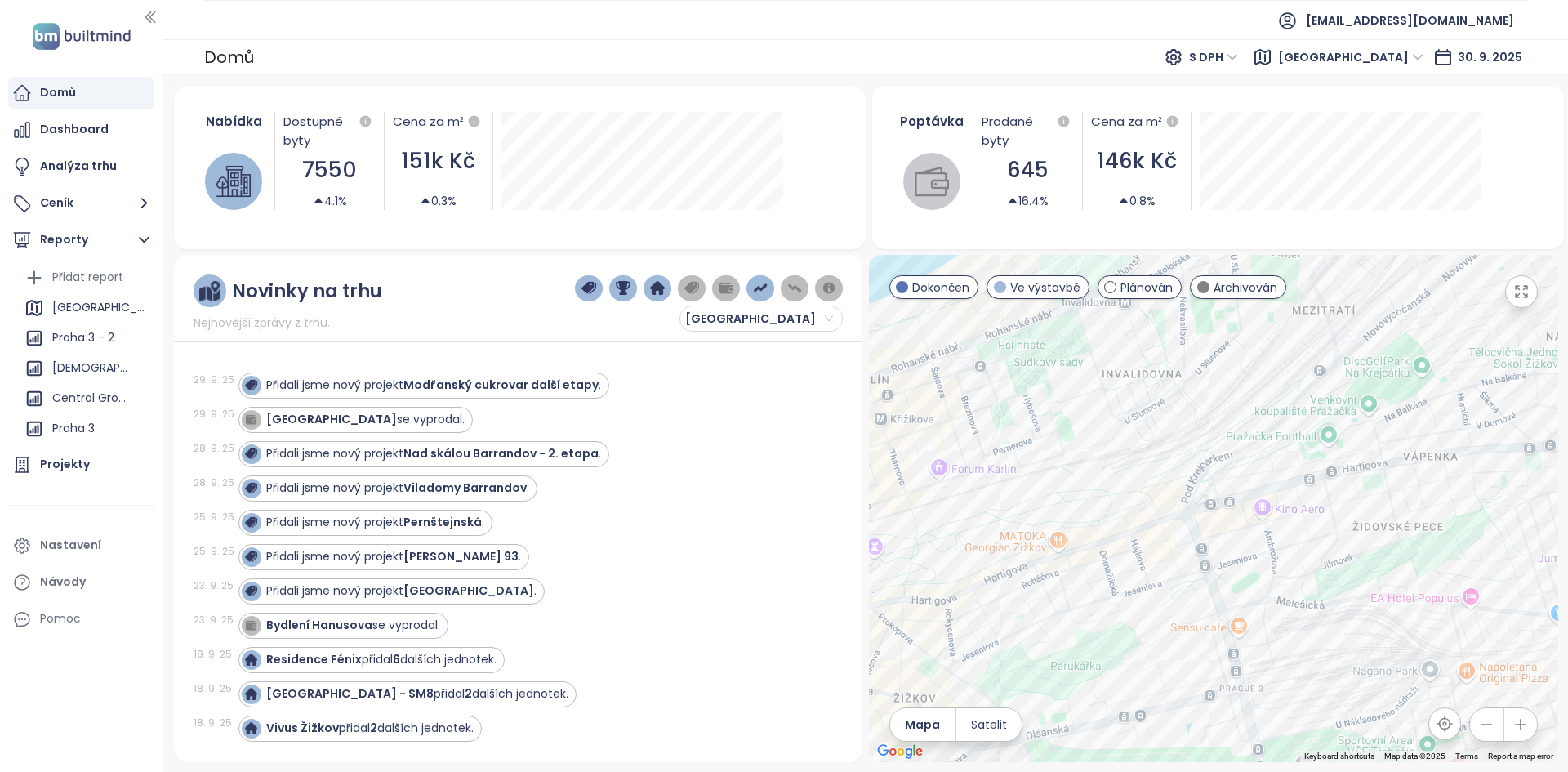
drag, startPoint x: 1133, startPoint y: 570, endPoint x: 1102, endPoint y: 640, distance: 76.6
click at [1102, 640] on div at bounding box center [1212, 508] width 689 height 507
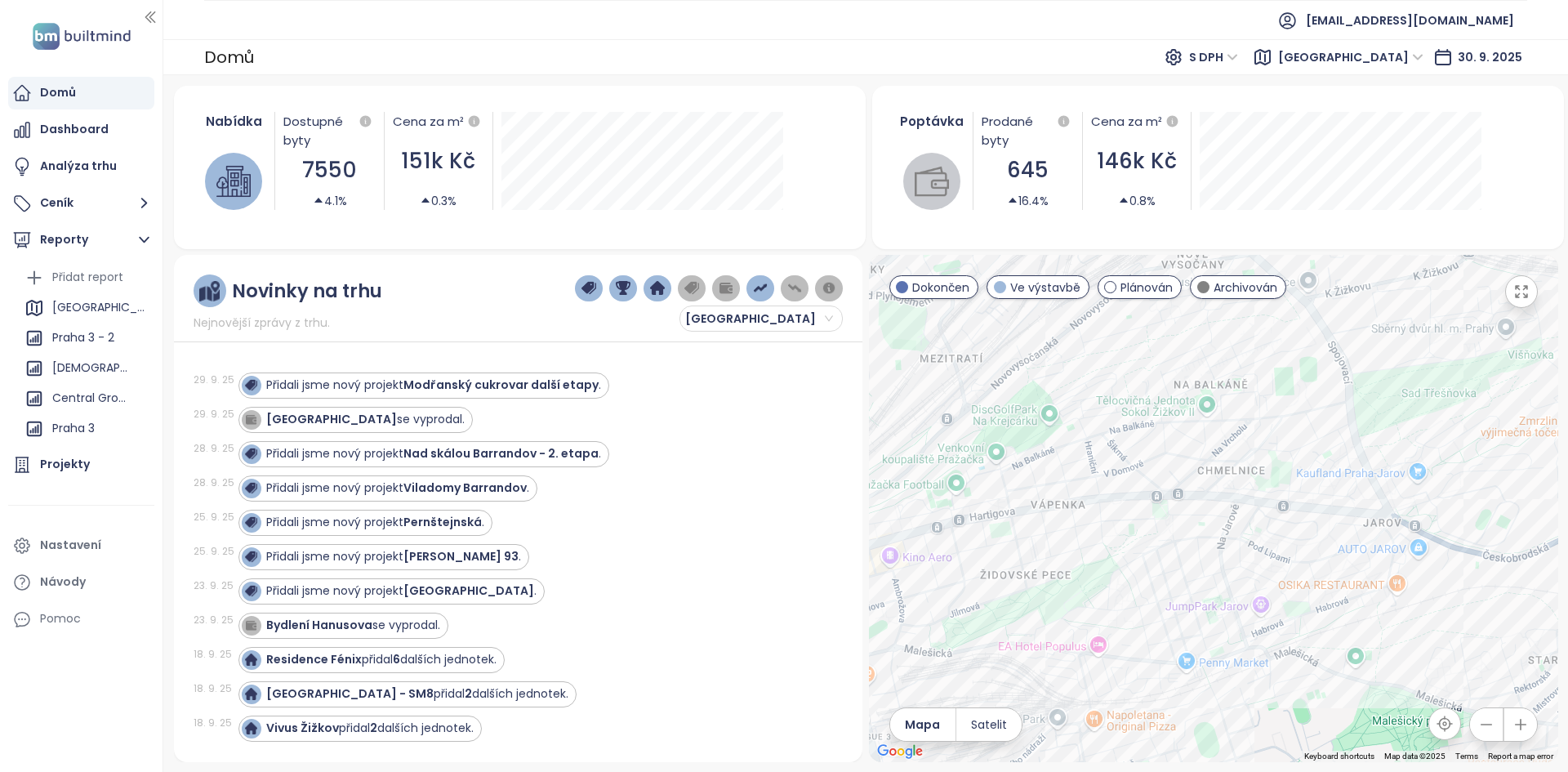
drag, startPoint x: 1396, startPoint y: 440, endPoint x: 972, endPoint y: 560, distance: 440.7
click at [972, 563] on div at bounding box center [1212, 508] width 689 height 507
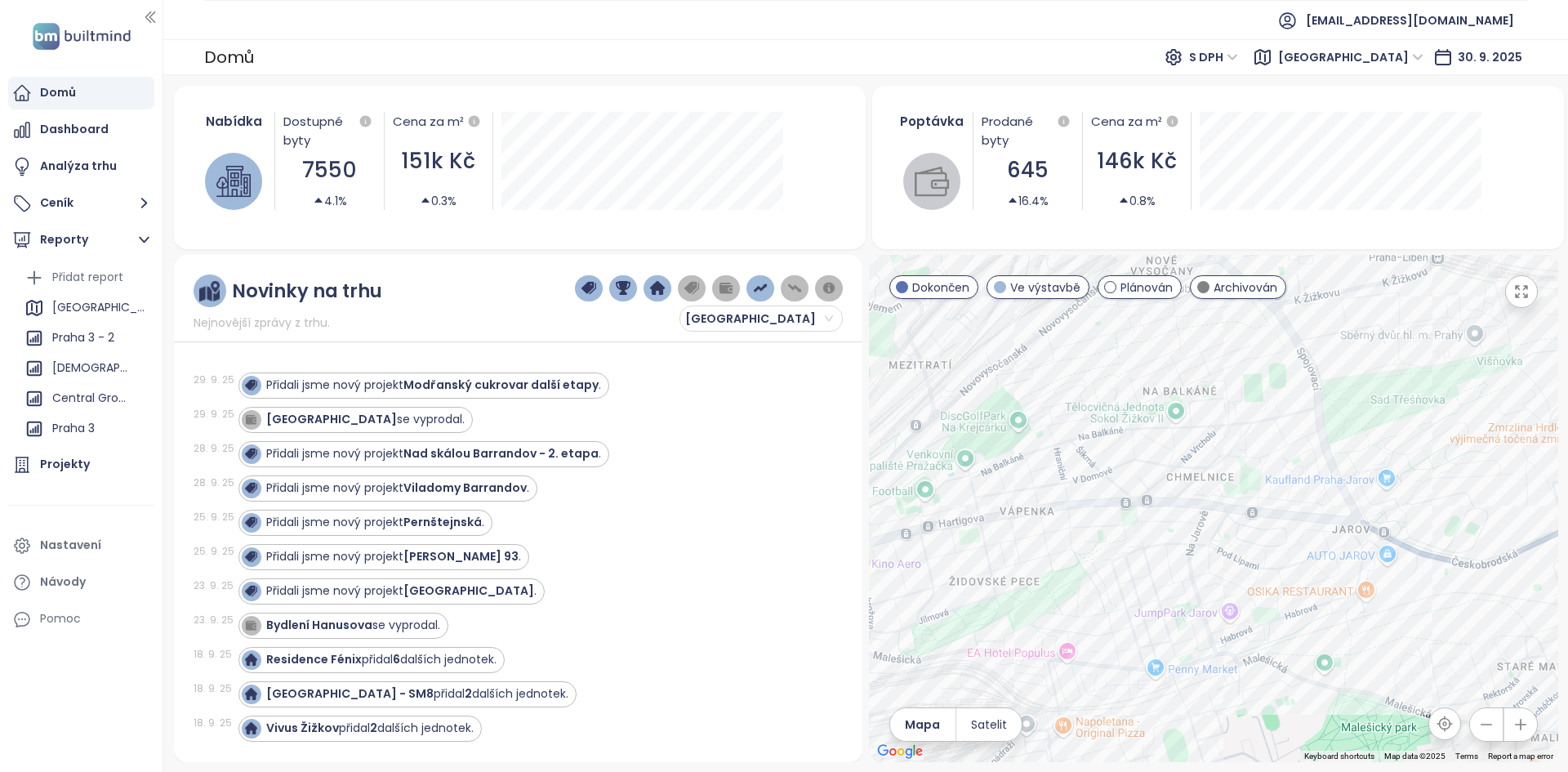
click at [1251, 525] on div at bounding box center [1212, 508] width 689 height 507
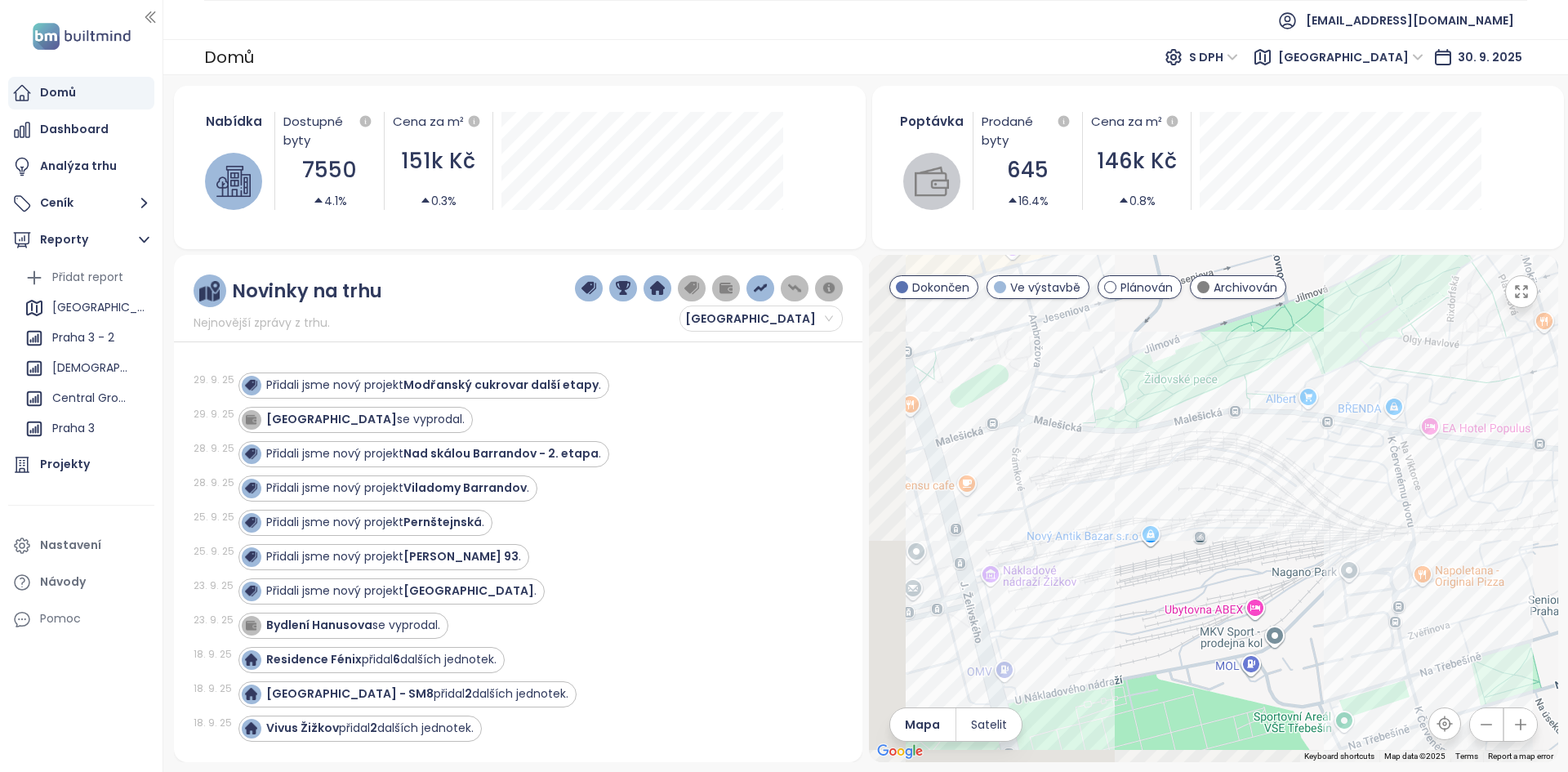
drag, startPoint x: 1014, startPoint y: 578, endPoint x: 1099, endPoint y: 552, distance: 88.9
click at [1098, 555] on div at bounding box center [1212, 508] width 689 height 507
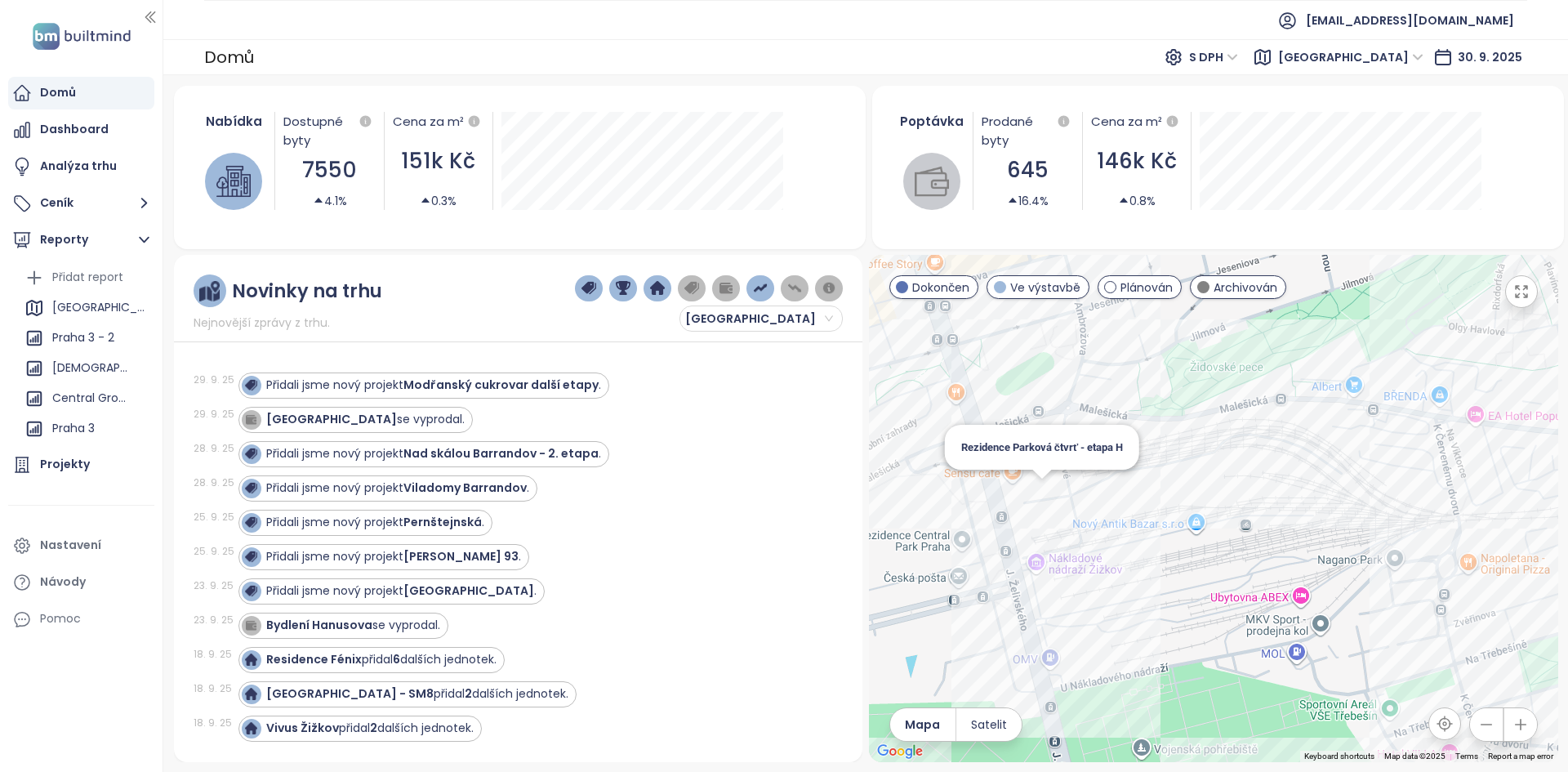
click at [1036, 490] on div "Rezidence Parková čtvrť - etapa H" at bounding box center [1212, 508] width 689 height 507
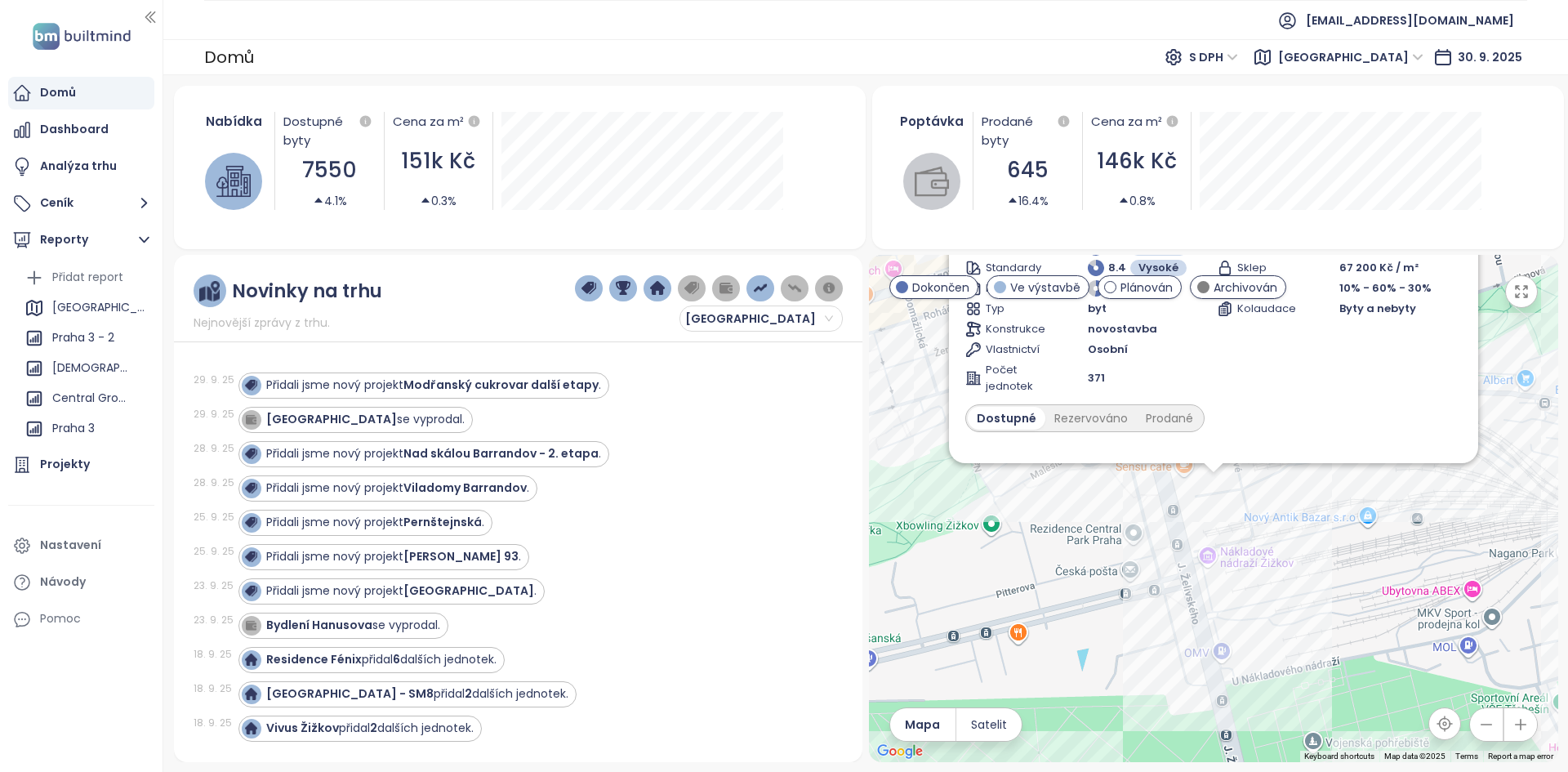
click at [1212, 487] on div "Rezidence Parková čtvrť - etapa H Ve výstavbě programy Central group (zajištění…" at bounding box center [1212, 508] width 689 height 507
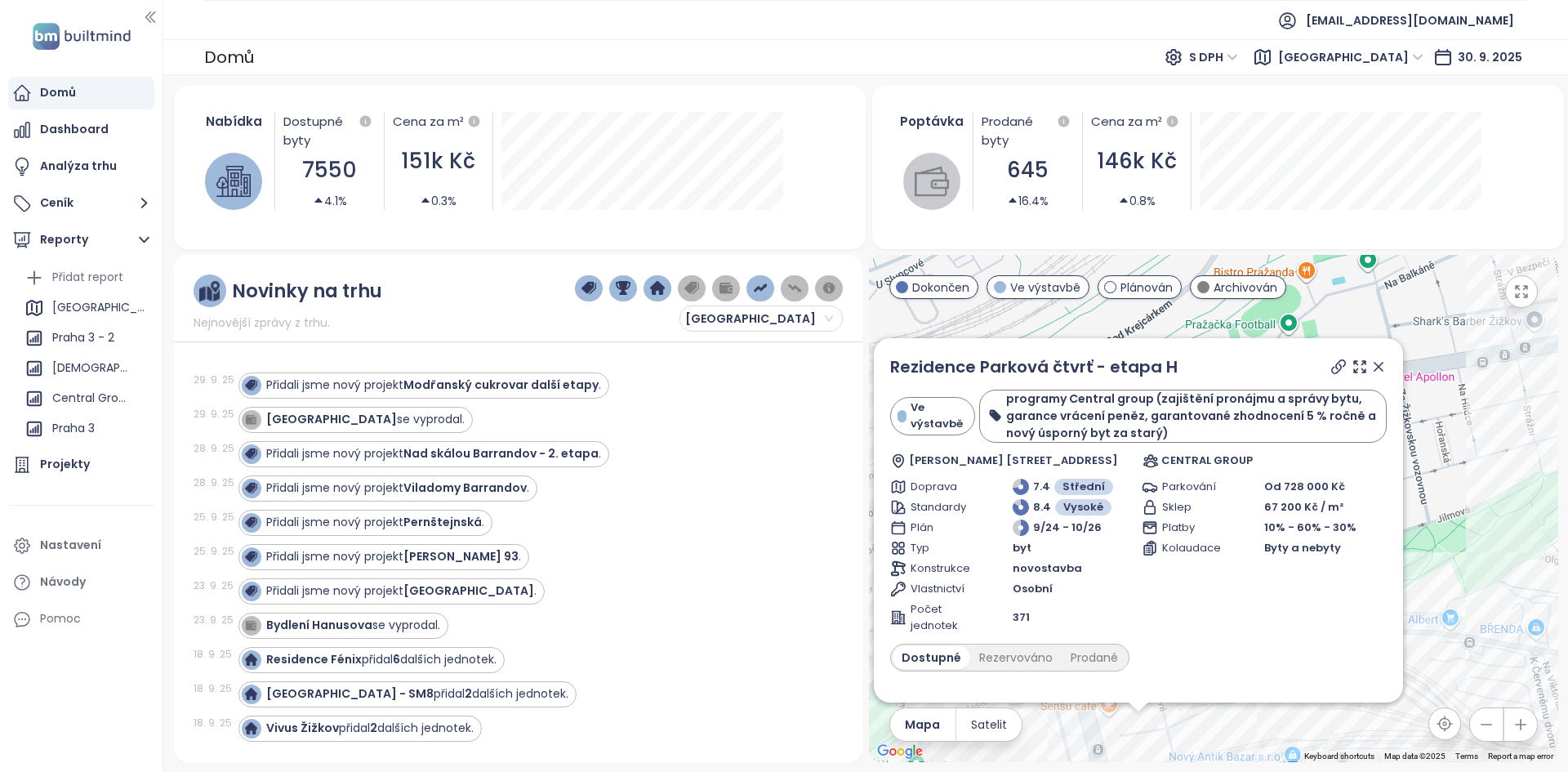
drag, startPoint x: 1087, startPoint y: 585, endPoint x: 1293, endPoint y: 766, distance: 274.2
click at [1293, 766] on div "Nabídka Dostupné byty 7550 4.1% Cena za m² 151k Kč 0.3% Poptávka Prodané byty 6…" at bounding box center [866, 424] width 1404 height 697
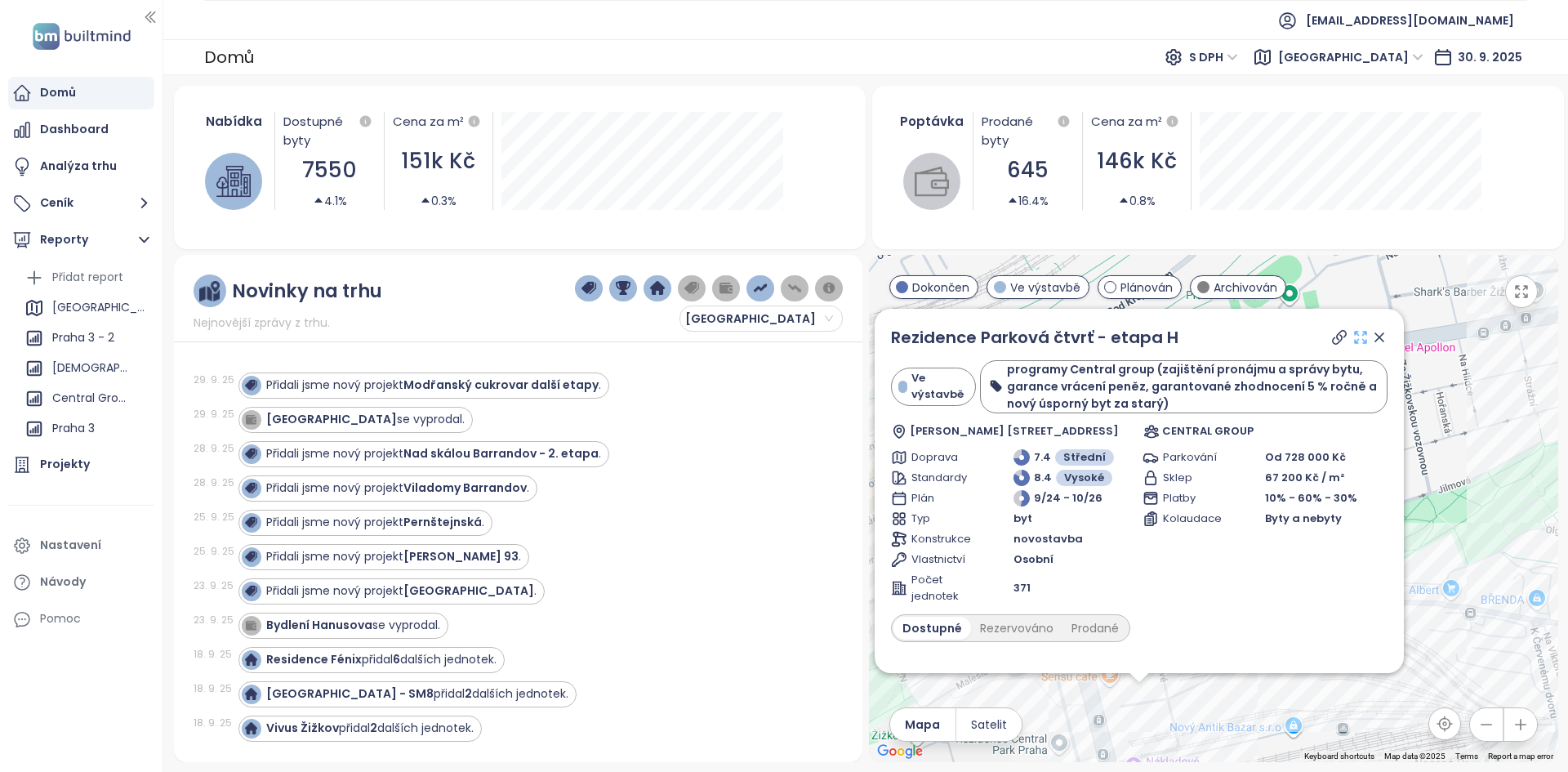
click at [1352, 336] on icon at bounding box center [1360, 337] width 16 height 16
click at [84, 394] on div "Central Group" at bounding box center [91, 398] width 78 height 20
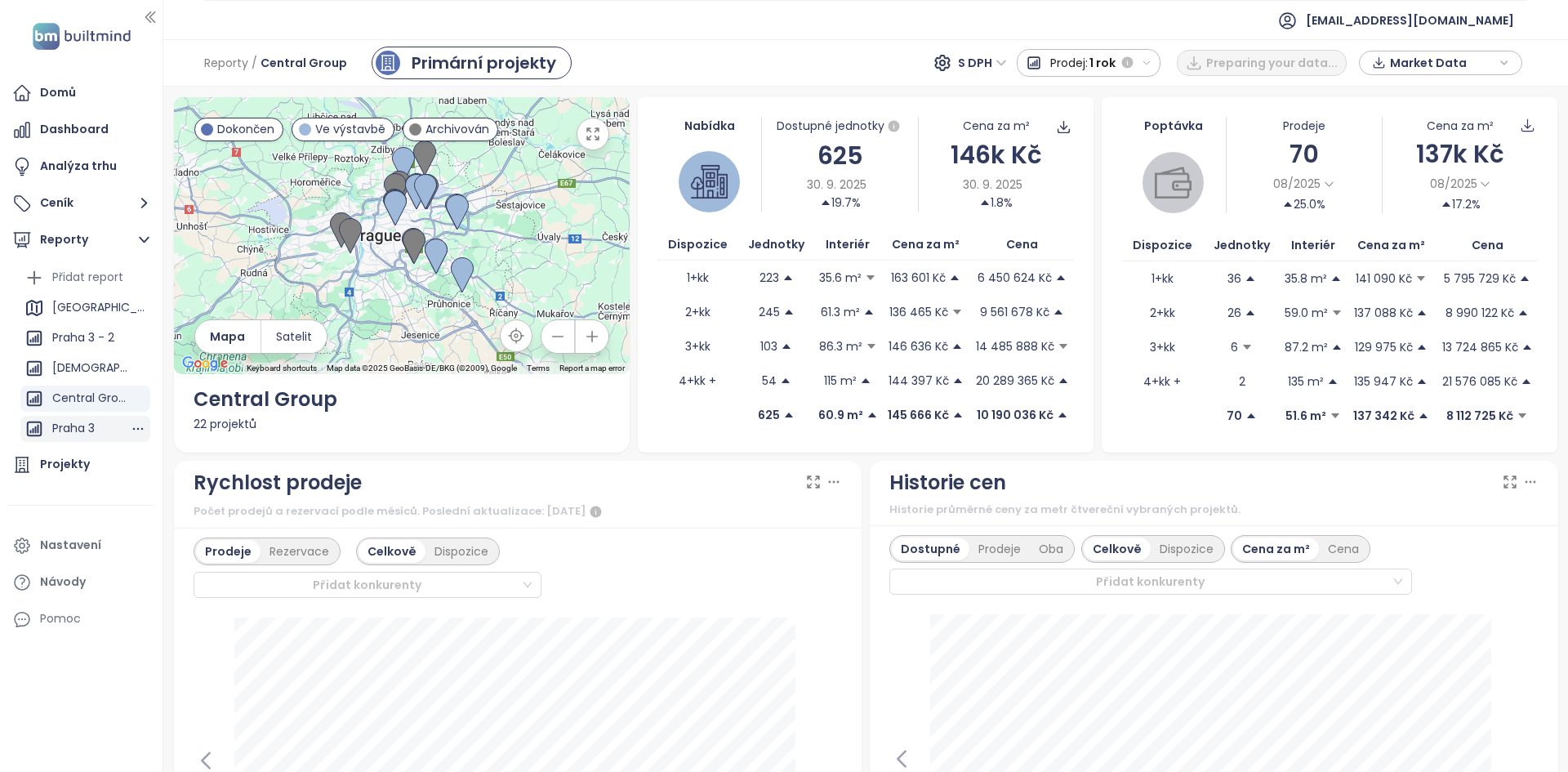
click at [58, 422] on div "Praha 3" at bounding box center [73, 428] width 42 height 20
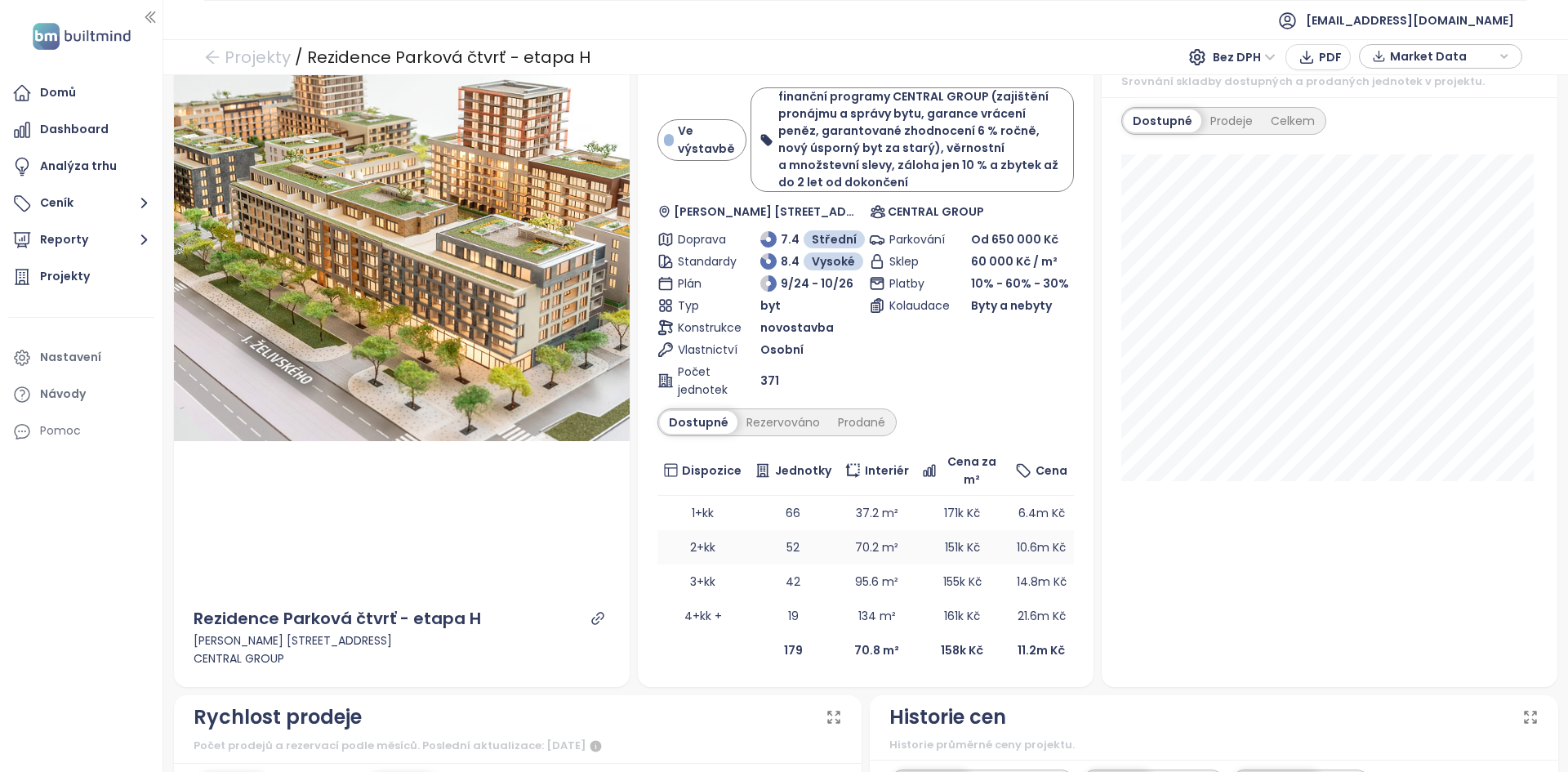
scroll to position [81, 0]
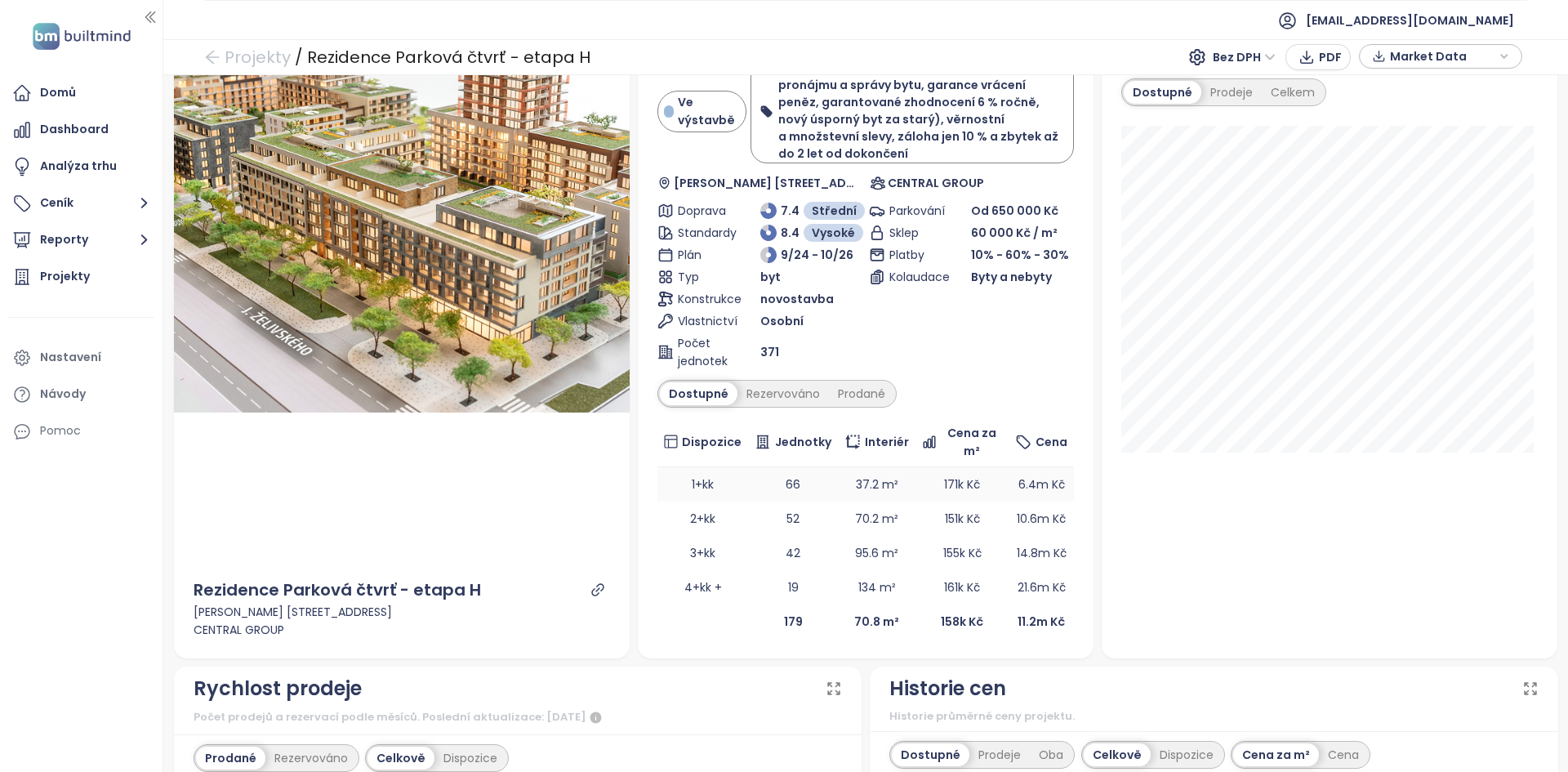
click at [870, 491] on td "37.2 m²" at bounding box center [876, 484] width 78 height 34
click at [1046, 479] on span "6.4m Kč" at bounding box center [1041, 484] width 47 height 16
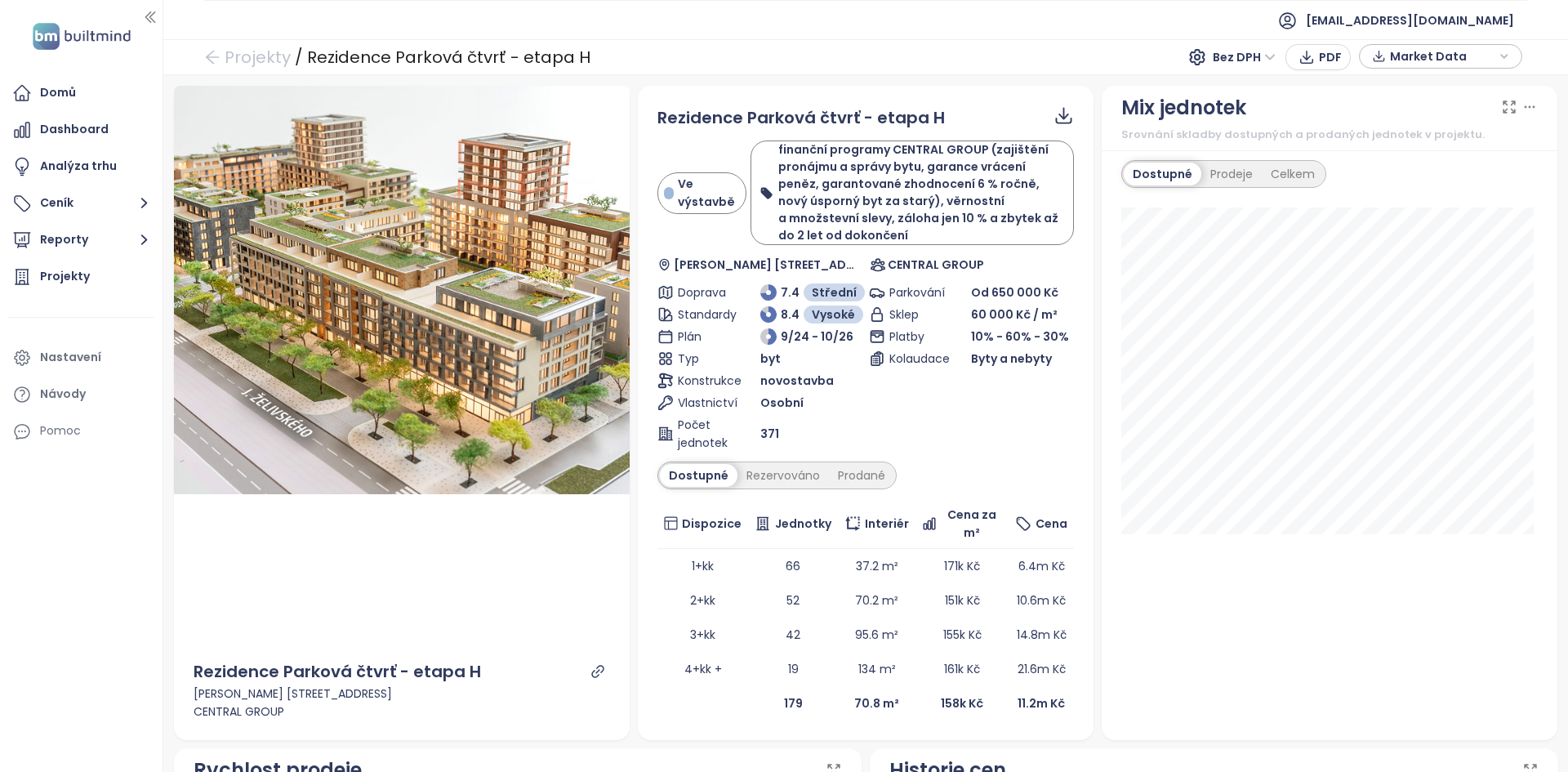
click at [1443, 55] on span "Market Data" at bounding box center [1442, 57] width 105 height 25
click at [1408, 170] on span "XLSX" at bounding box center [1414, 170] width 44 height 25
click at [1434, 206] on div "XLSX" at bounding box center [1448, 203] width 96 height 18
click at [1426, 241] on span "Stáhnout" at bounding box center [1420, 238] width 57 height 18
click at [100, 353] on div "Nastavení" at bounding box center [80, 357] width 146 height 33
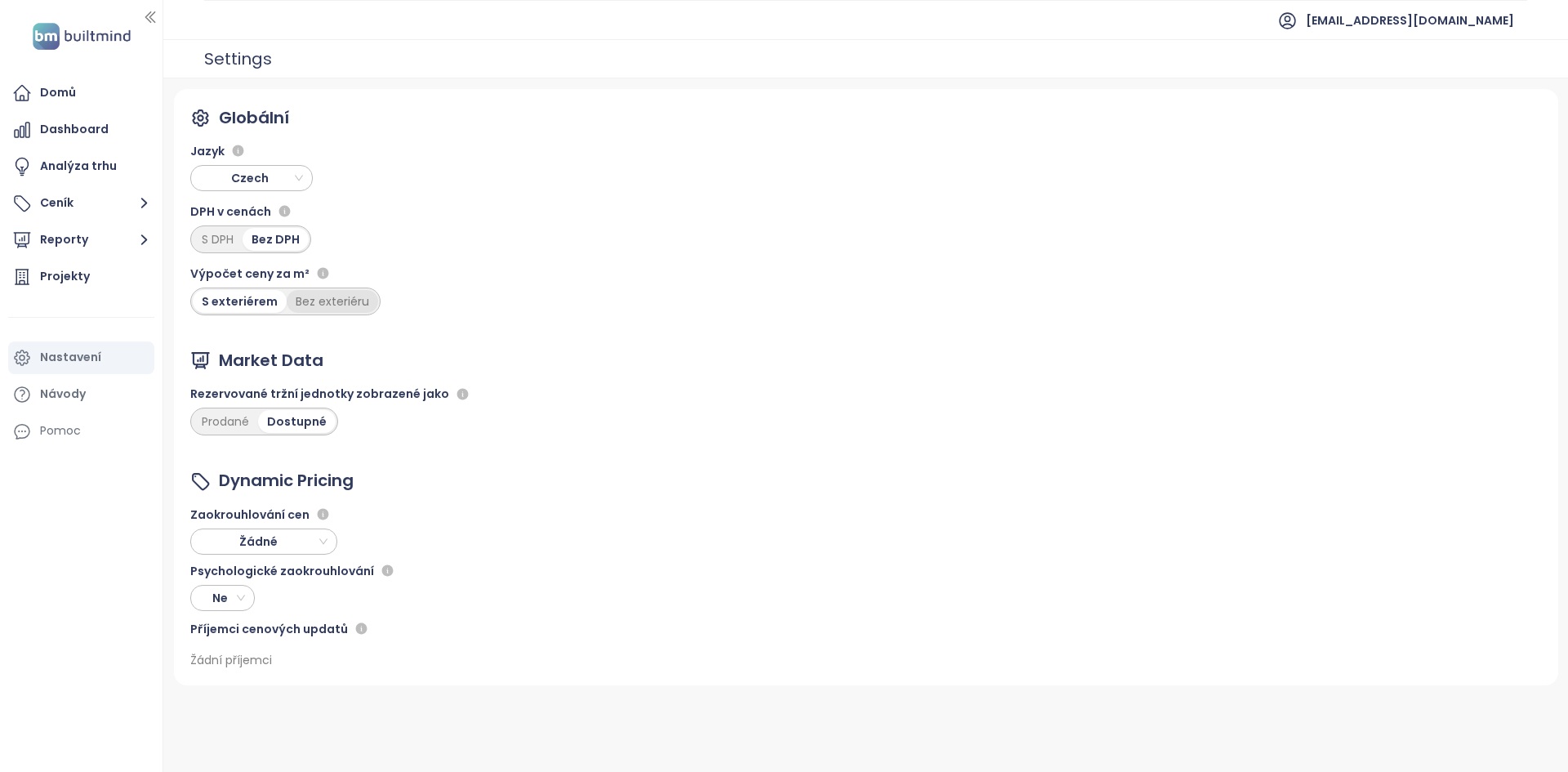
click at [352, 306] on div "Bez exteriéru" at bounding box center [332, 302] width 91 height 23
click at [238, 306] on div "S exteriérem" at bounding box center [238, 302] width 90 height 23
